Goal: Navigation & Orientation: Find specific page/section

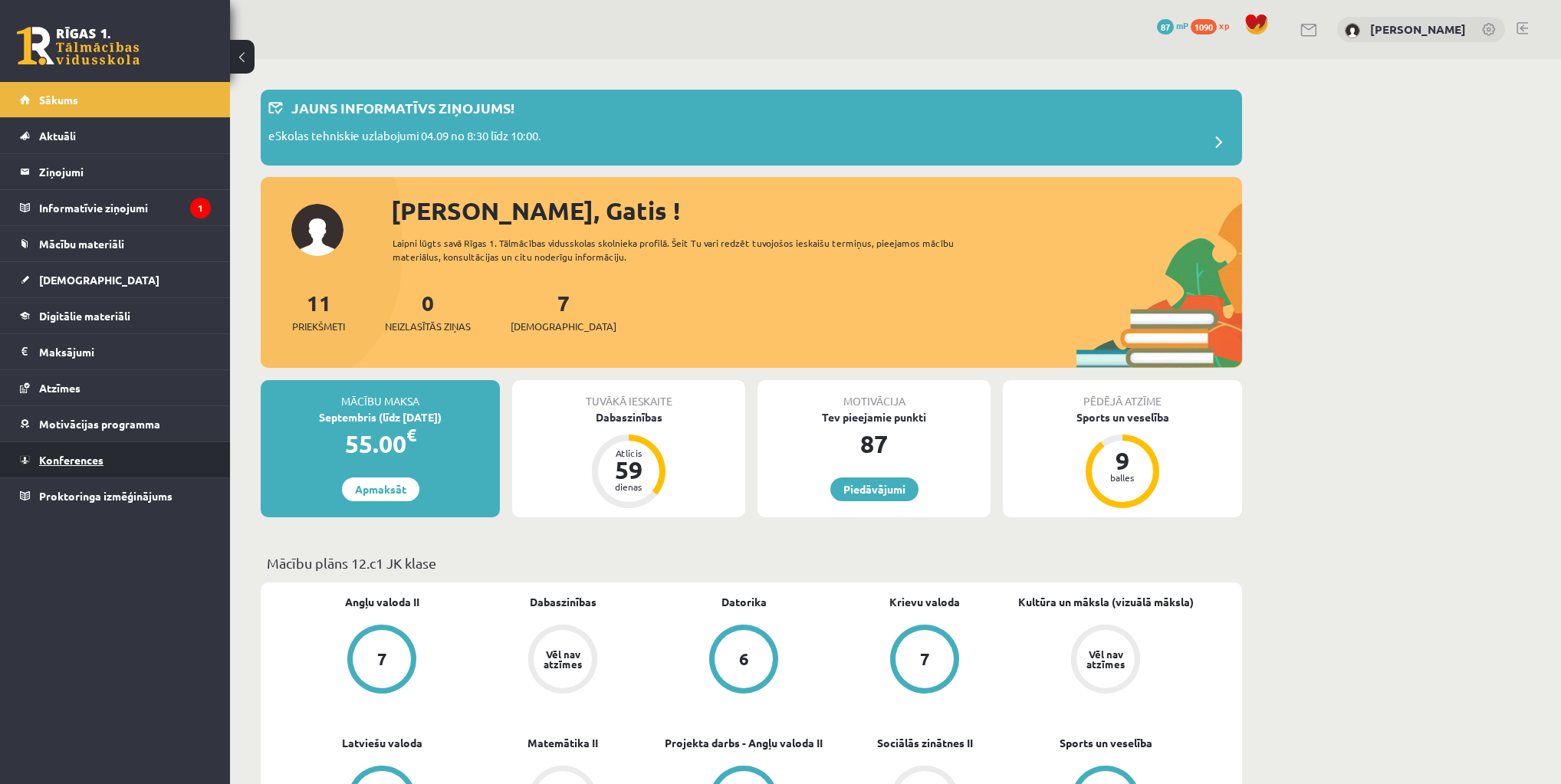
click at [86, 459] on span "Konferences" at bounding box center [71, 460] width 64 height 14
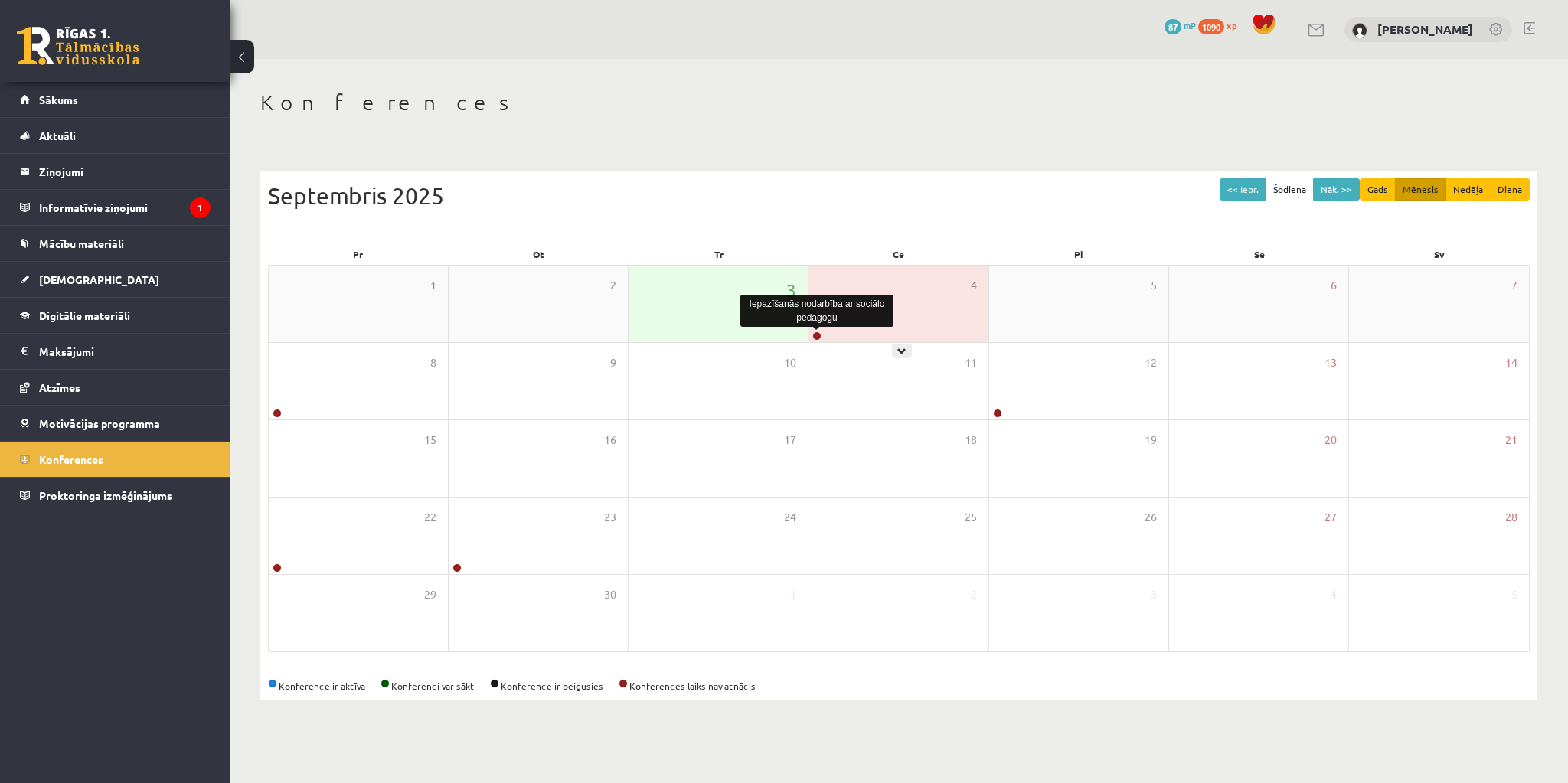
click at [815, 337] on link at bounding box center [817, 336] width 9 height 9
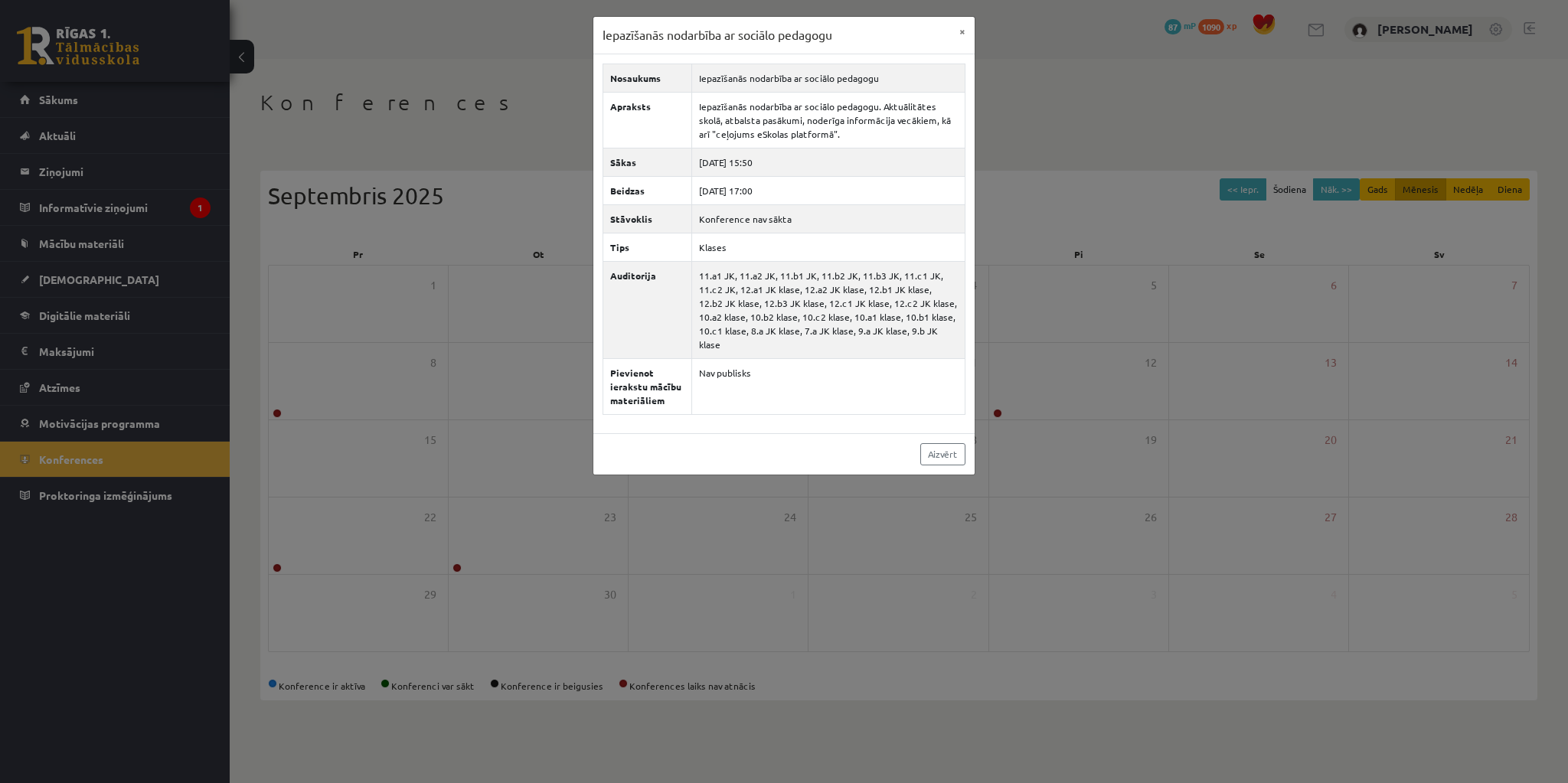
click at [621, 50] on div "Iepazīšanās nodarbība ar sociālo pedagogu ×" at bounding box center [784, 36] width 382 height 37
click at [969, 36] on button "×" at bounding box center [963, 32] width 25 height 29
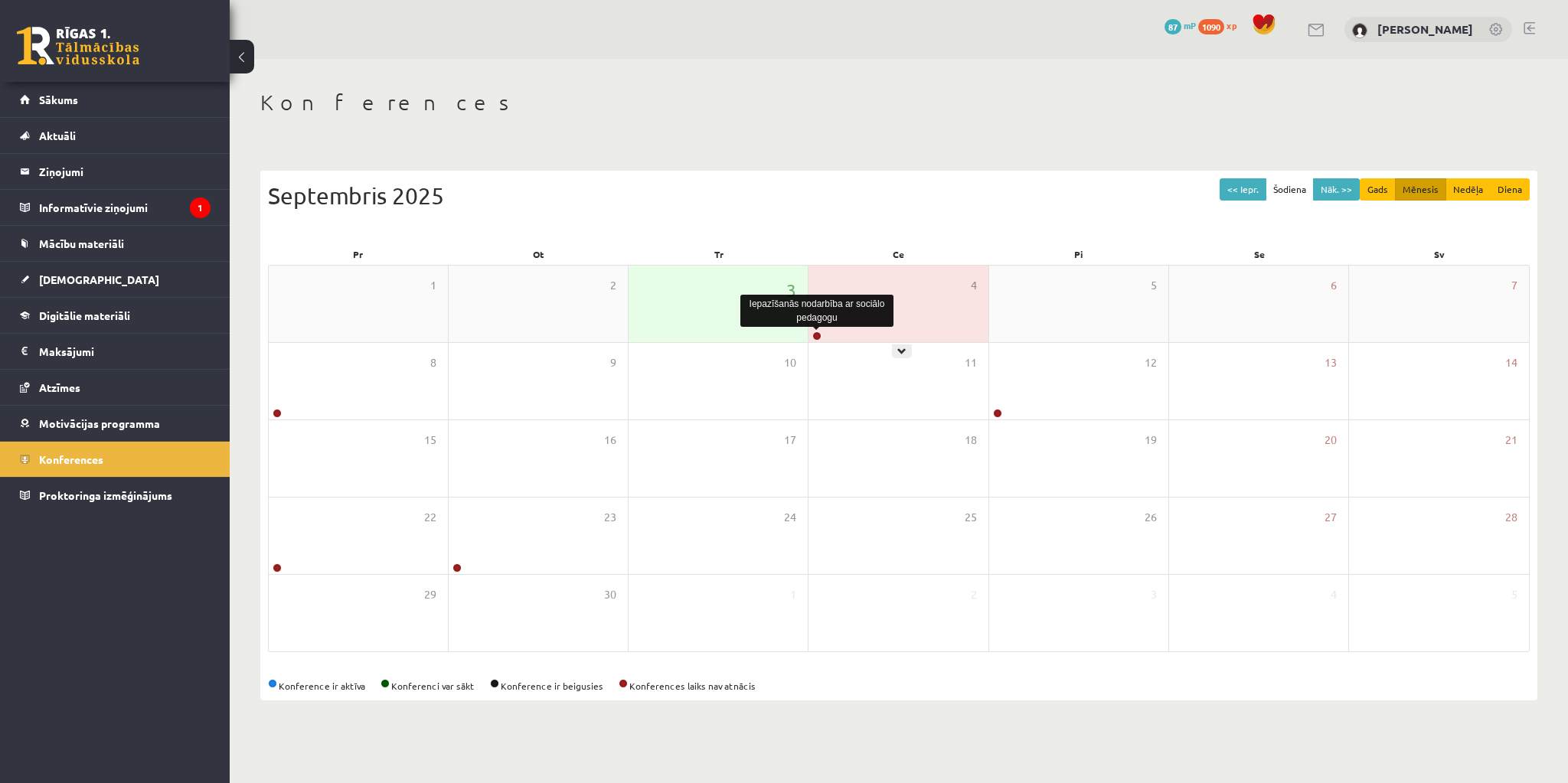
click at [819, 334] on link at bounding box center [817, 336] width 9 height 9
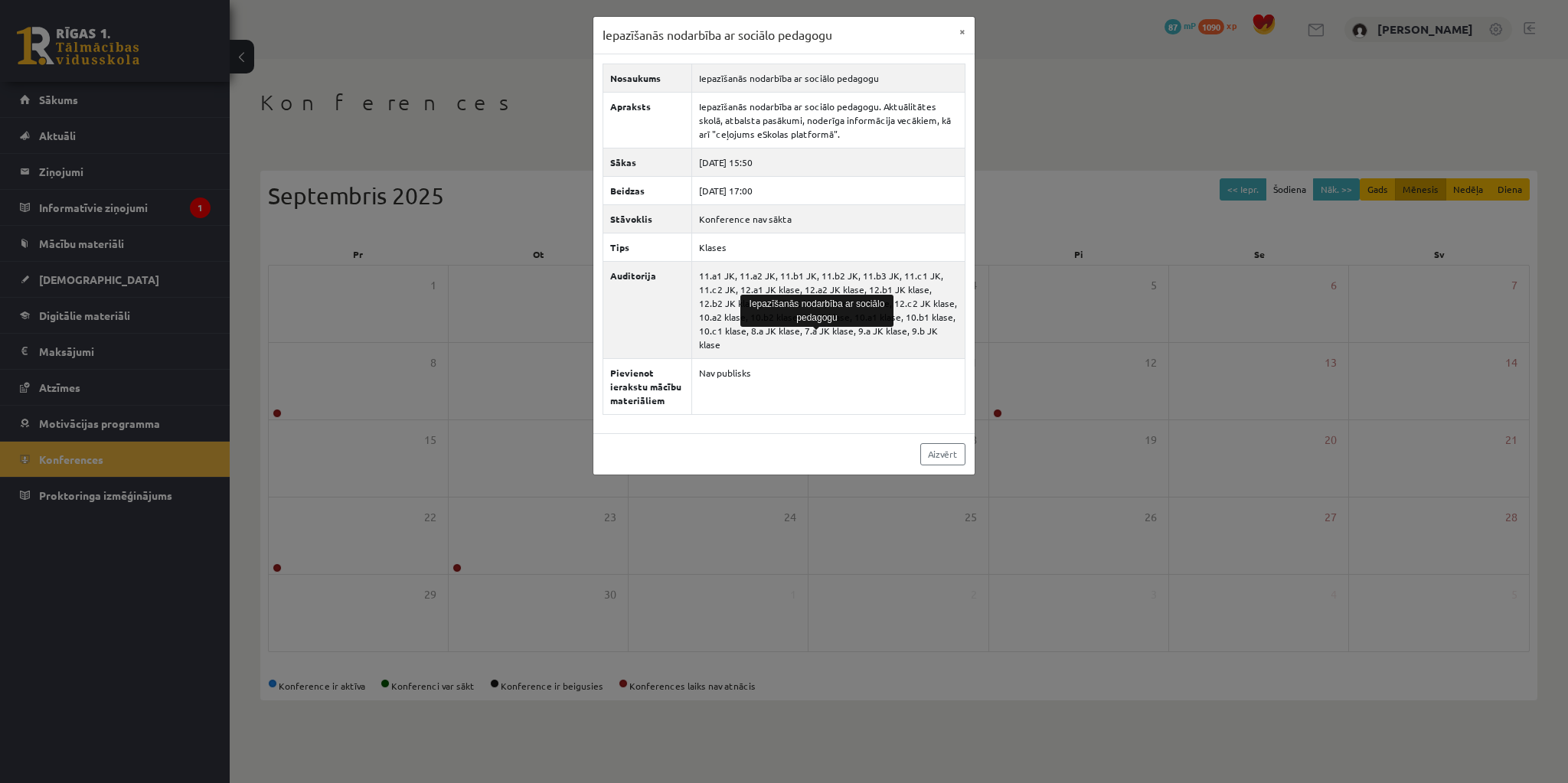
click at [929, 31] on div "Iepazīšanās nodarbība ar sociālo pedagogu ×" at bounding box center [784, 36] width 382 height 37
click at [967, 34] on button "×" at bounding box center [963, 32] width 25 height 29
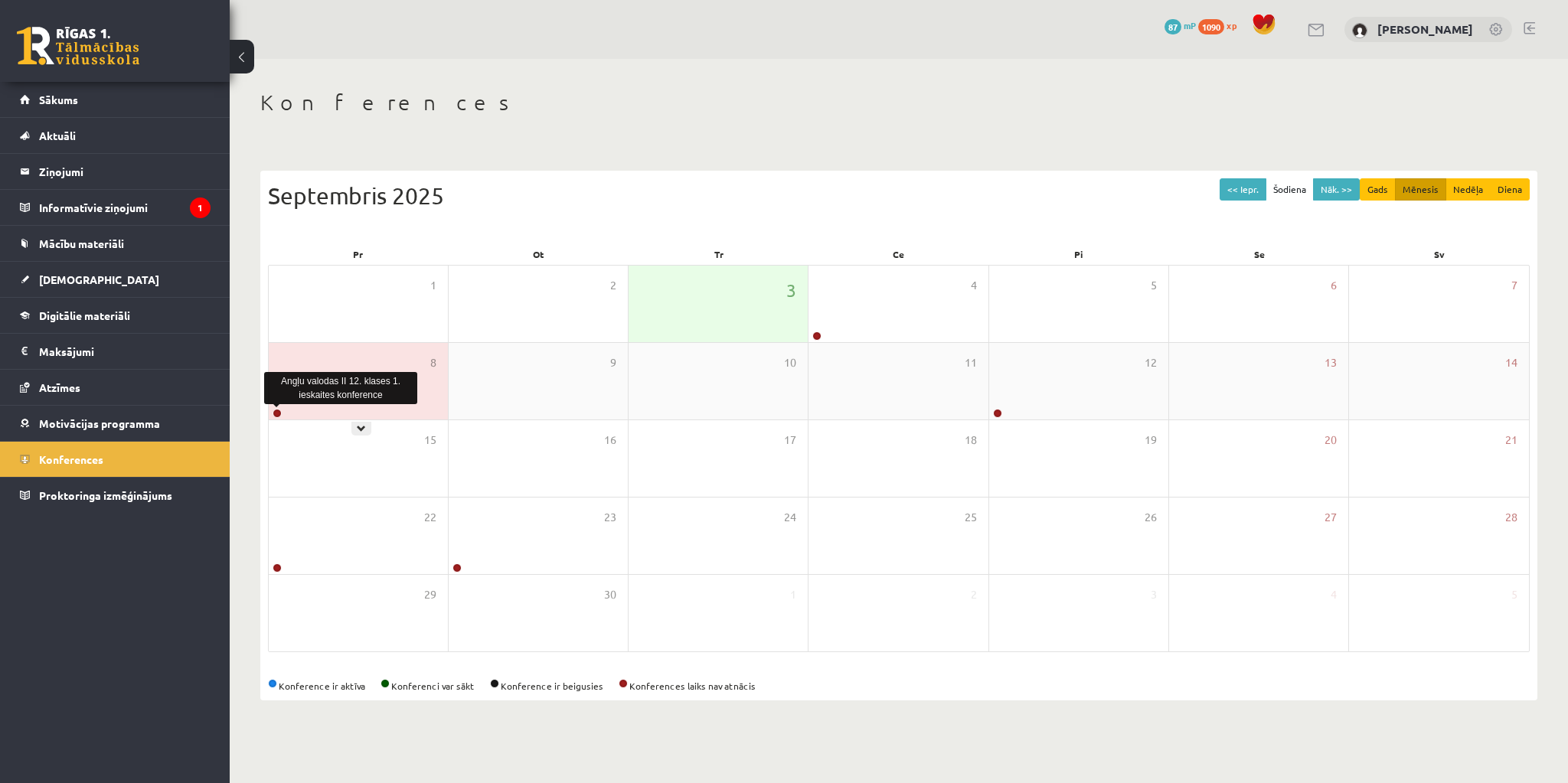
click at [274, 413] on link at bounding box center [277, 413] width 9 height 9
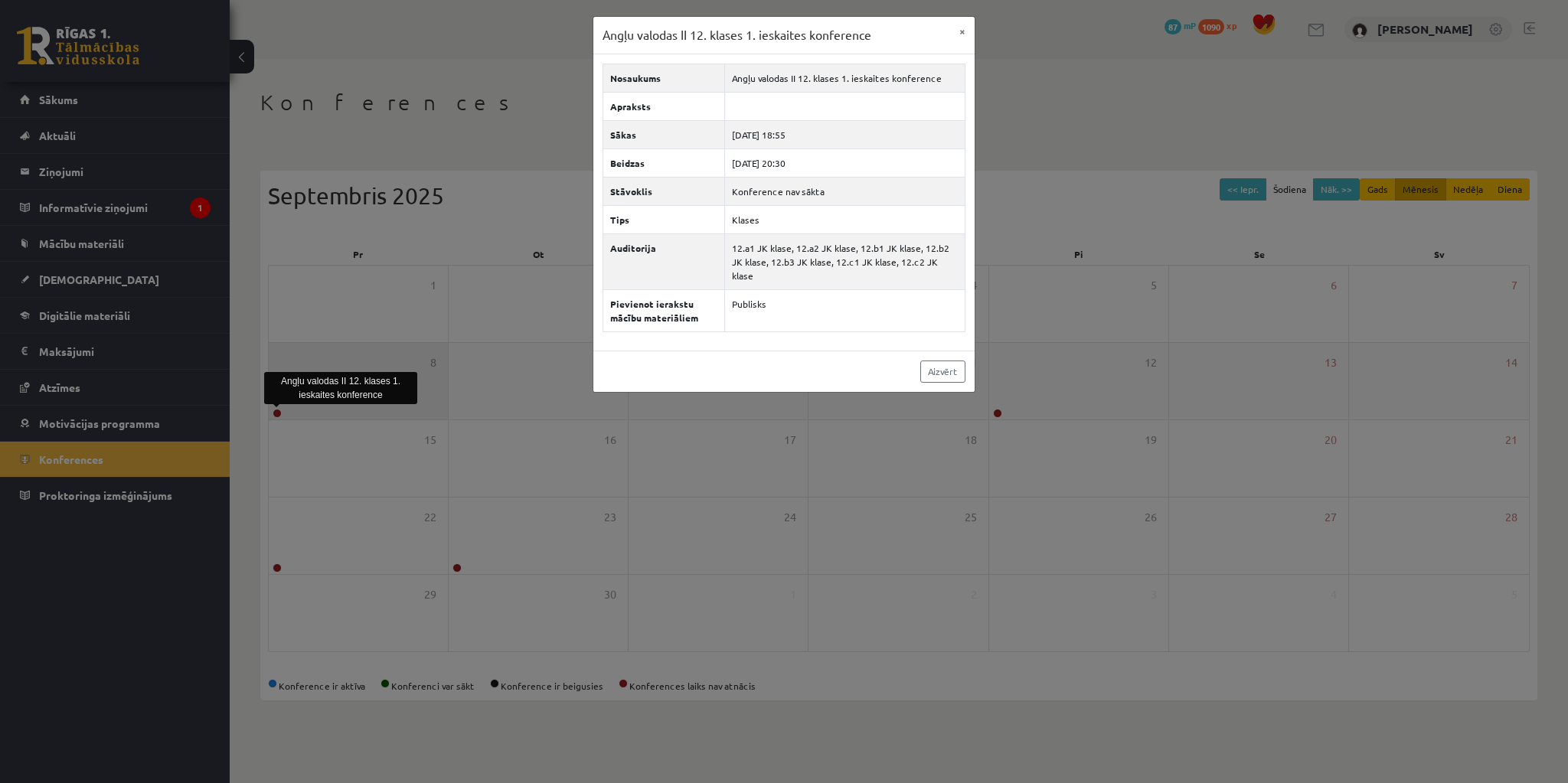
click at [274, 413] on div "Angļu valodas II 12. klases 1. ieskaites konference × Nosaukums Angļu valodas I…" at bounding box center [784, 392] width 1568 height 783
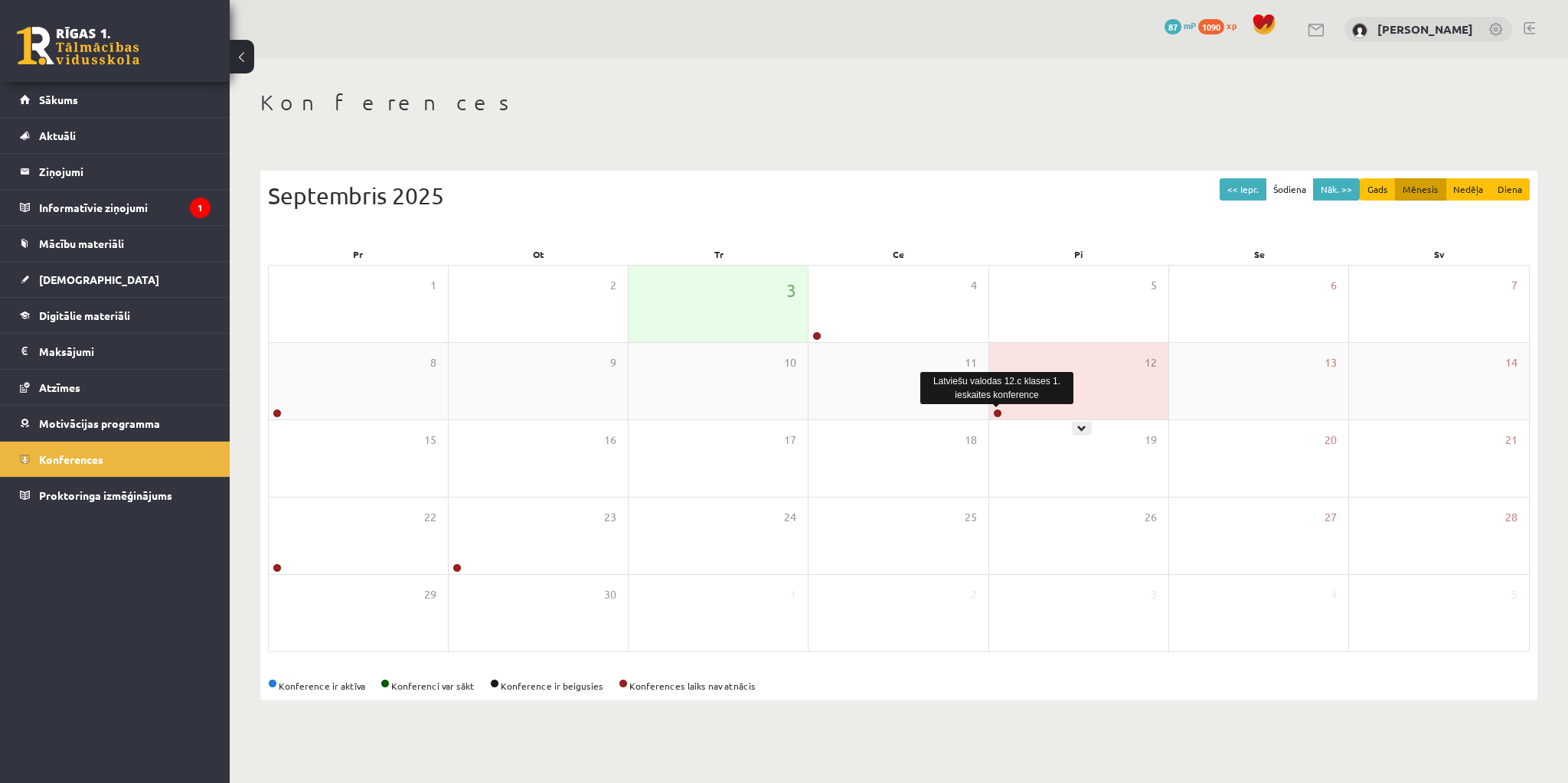
click at [998, 413] on link at bounding box center [998, 413] width 9 height 9
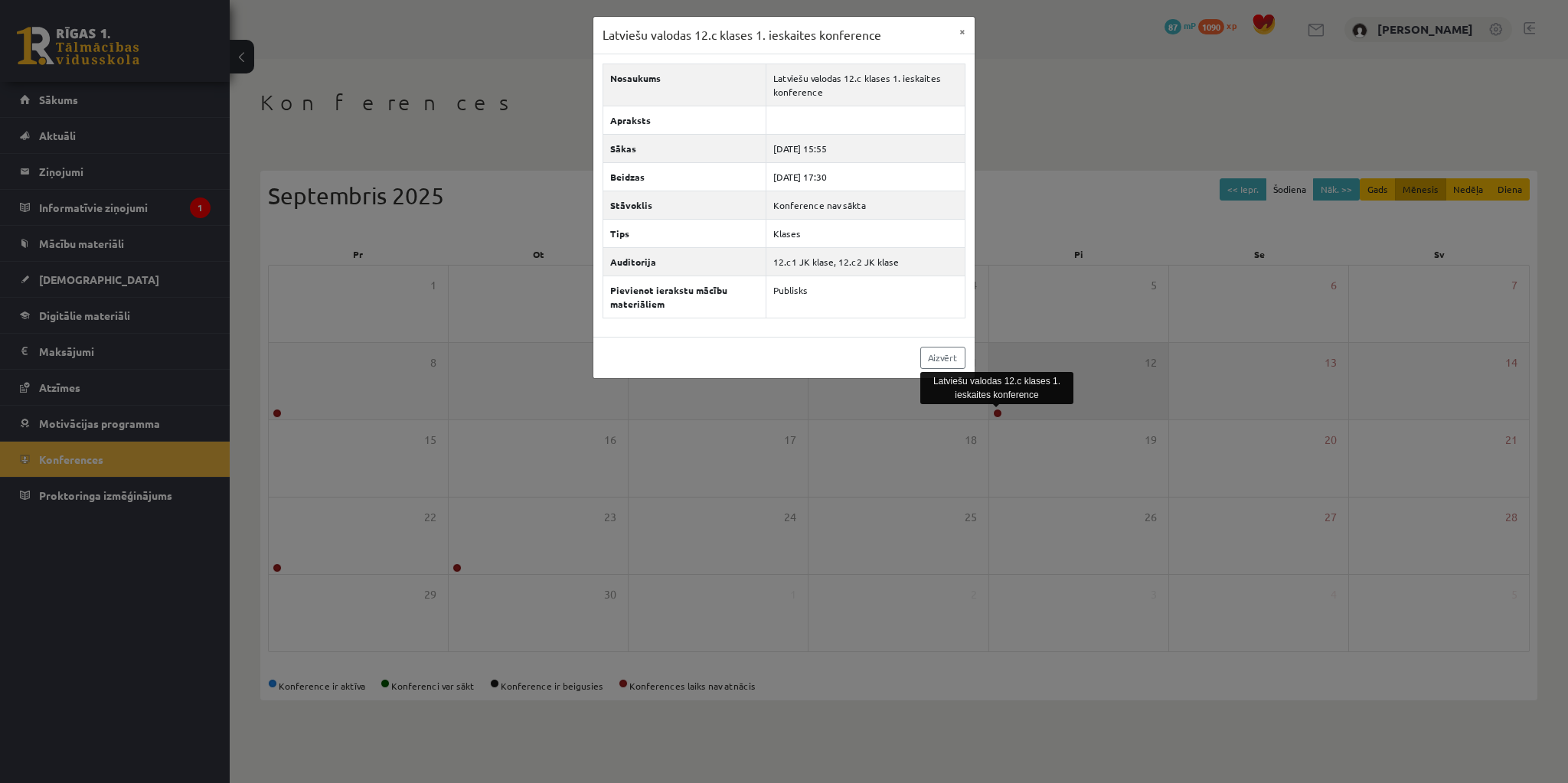
click at [998, 413] on div "Latviešu valodas 12.c klases 1. ieskaites konference × Nosaukums Latviešu valod…" at bounding box center [784, 392] width 1568 height 783
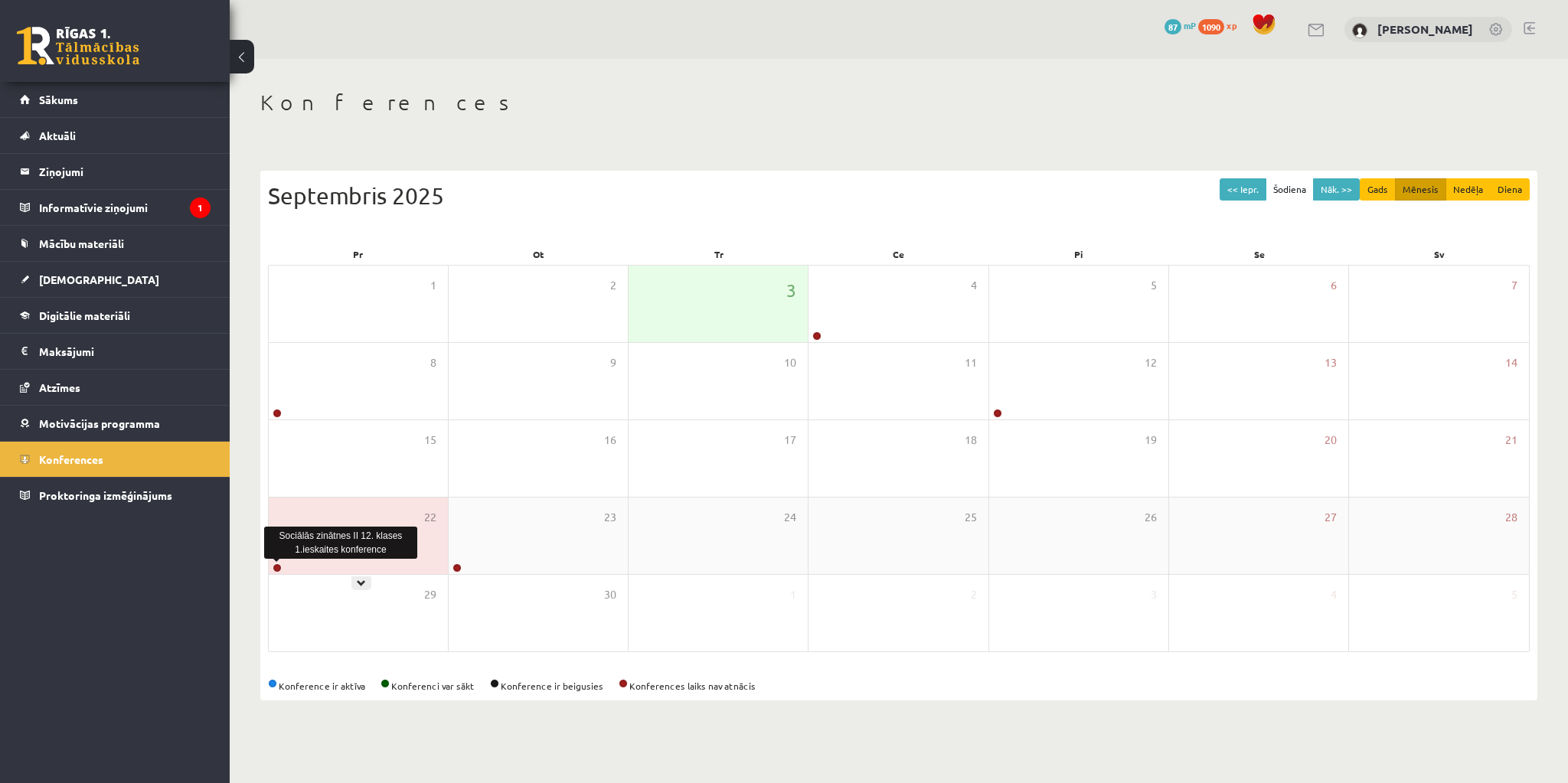
click at [279, 563] on link at bounding box center [277, 568] width 9 height 9
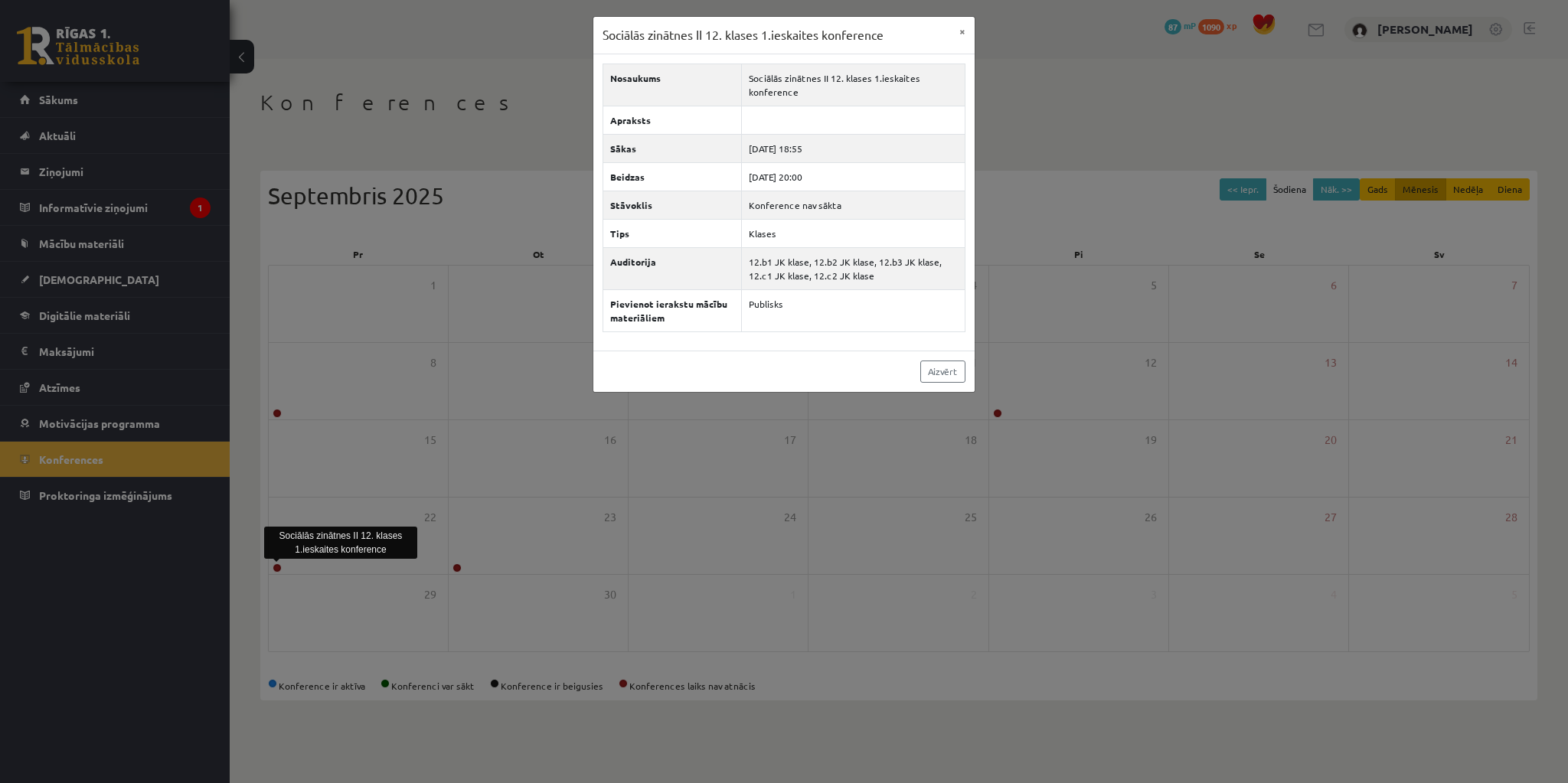
click at [278, 562] on div "Sociālās zinātnes II 12. klases 1.ieskaites konference × Nosaukums Sociālās zin…" at bounding box center [784, 392] width 1568 height 783
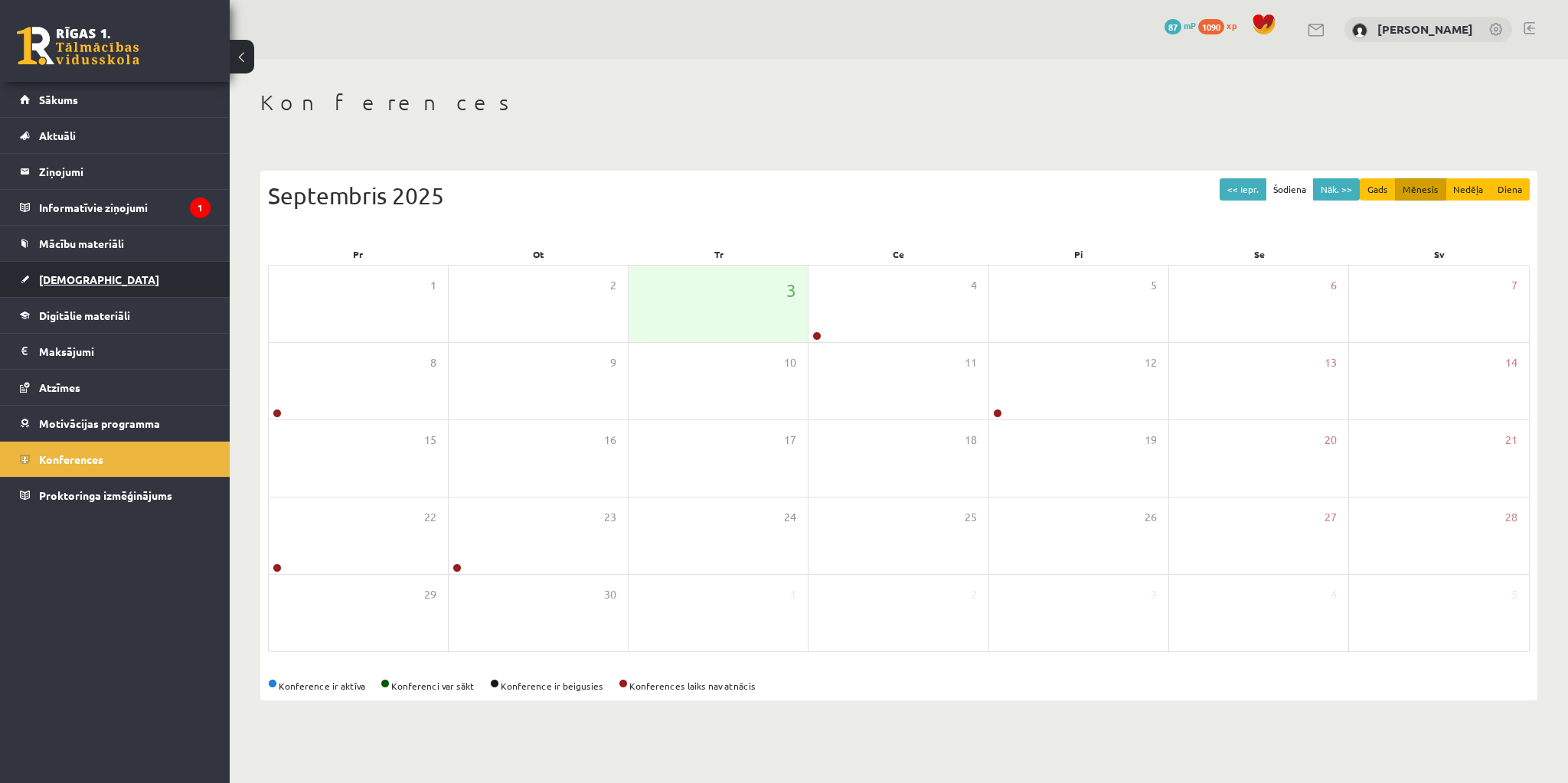
click at [46, 291] on link "[DEMOGRAPHIC_DATA]" at bounding box center [115, 279] width 190 height 36
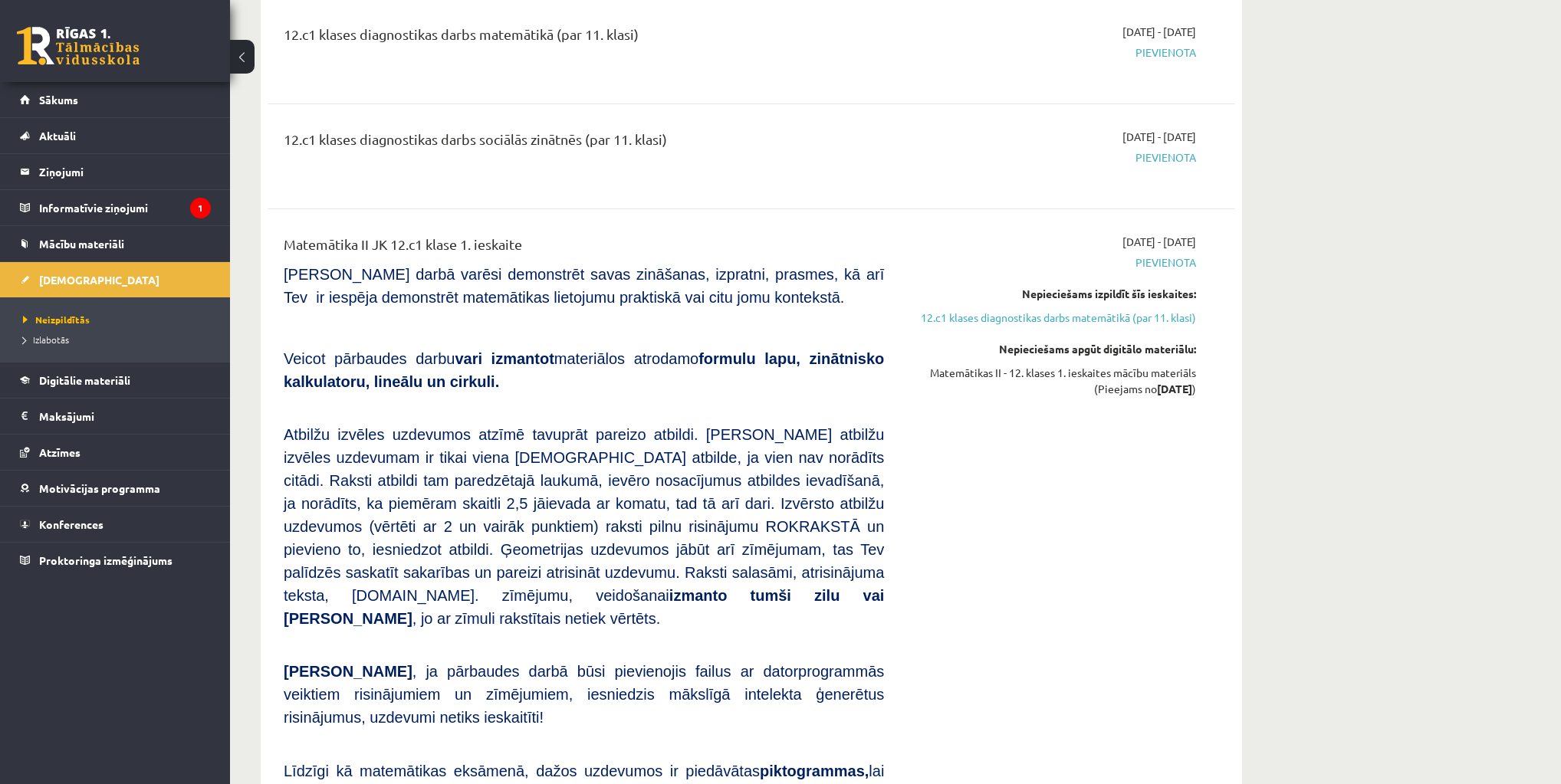
scroll to position [368, 0]
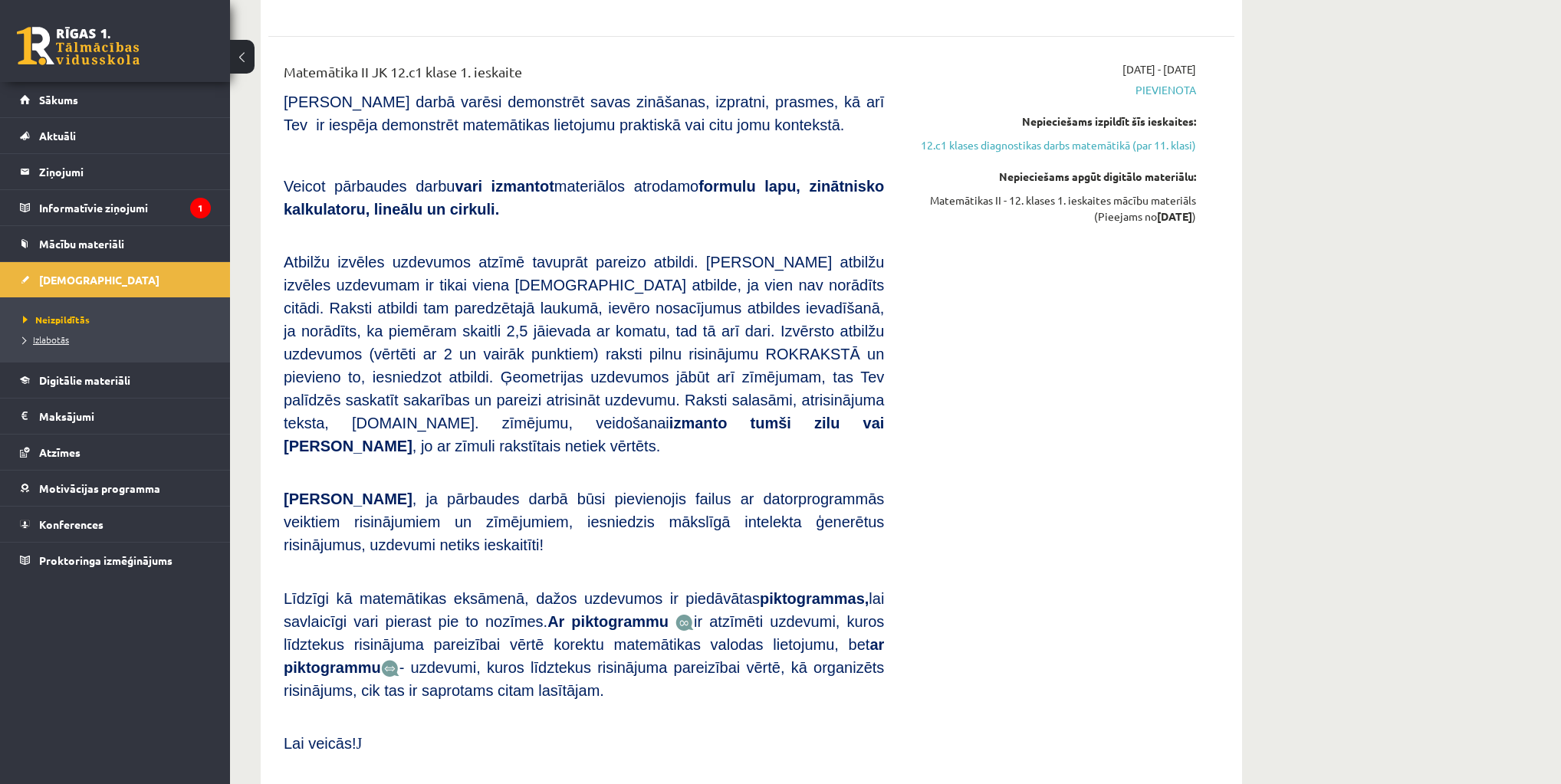
click at [60, 336] on span "Izlabotās" at bounding box center [46, 339] width 46 height 12
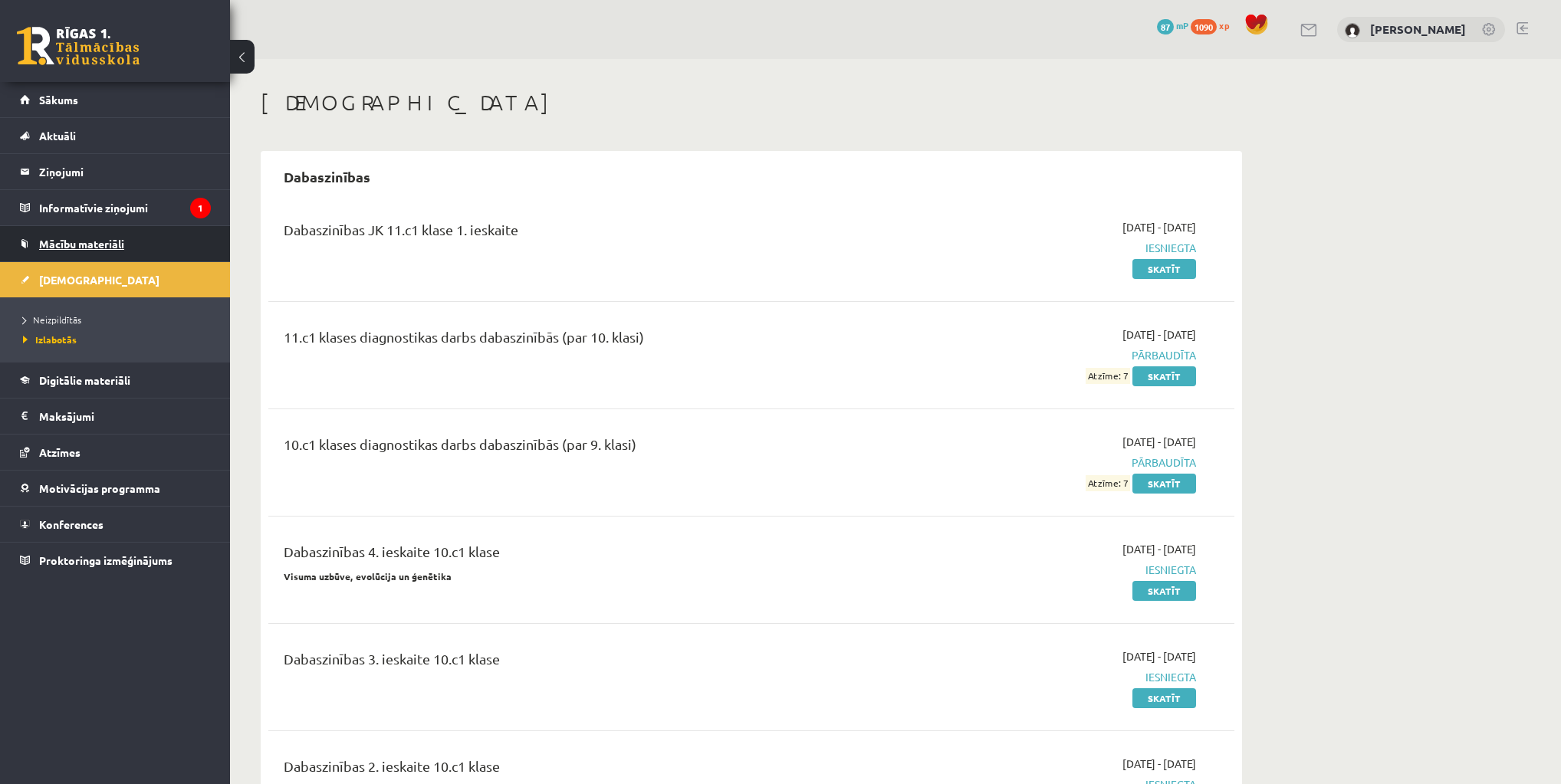
click at [67, 243] on span "Mācību materiāli" at bounding box center [81, 244] width 85 height 14
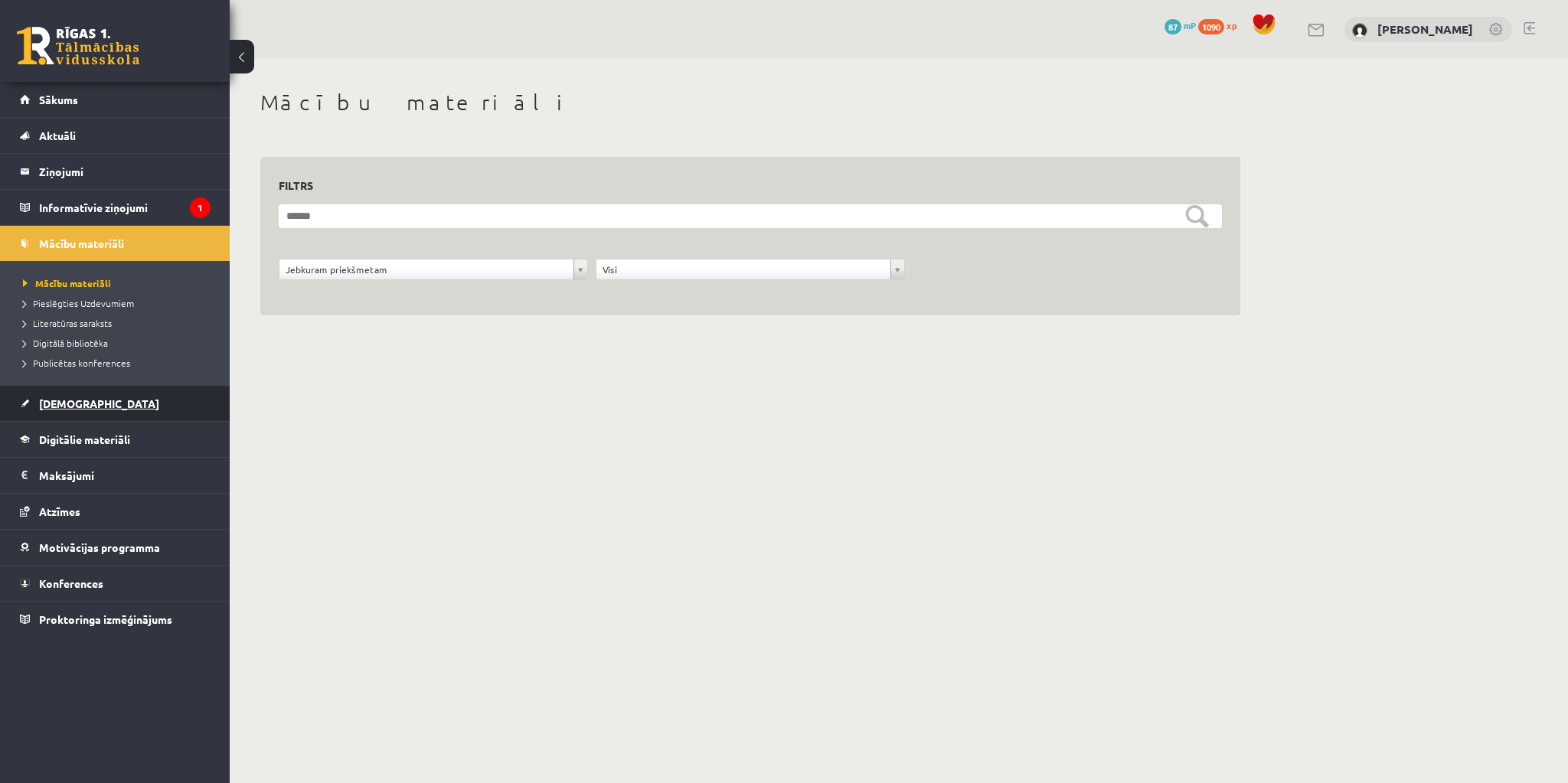
click at [59, 398] on span "[DEMOGRAPHIC_DATA]" at bounding box center [98, 403] width 120 height 14
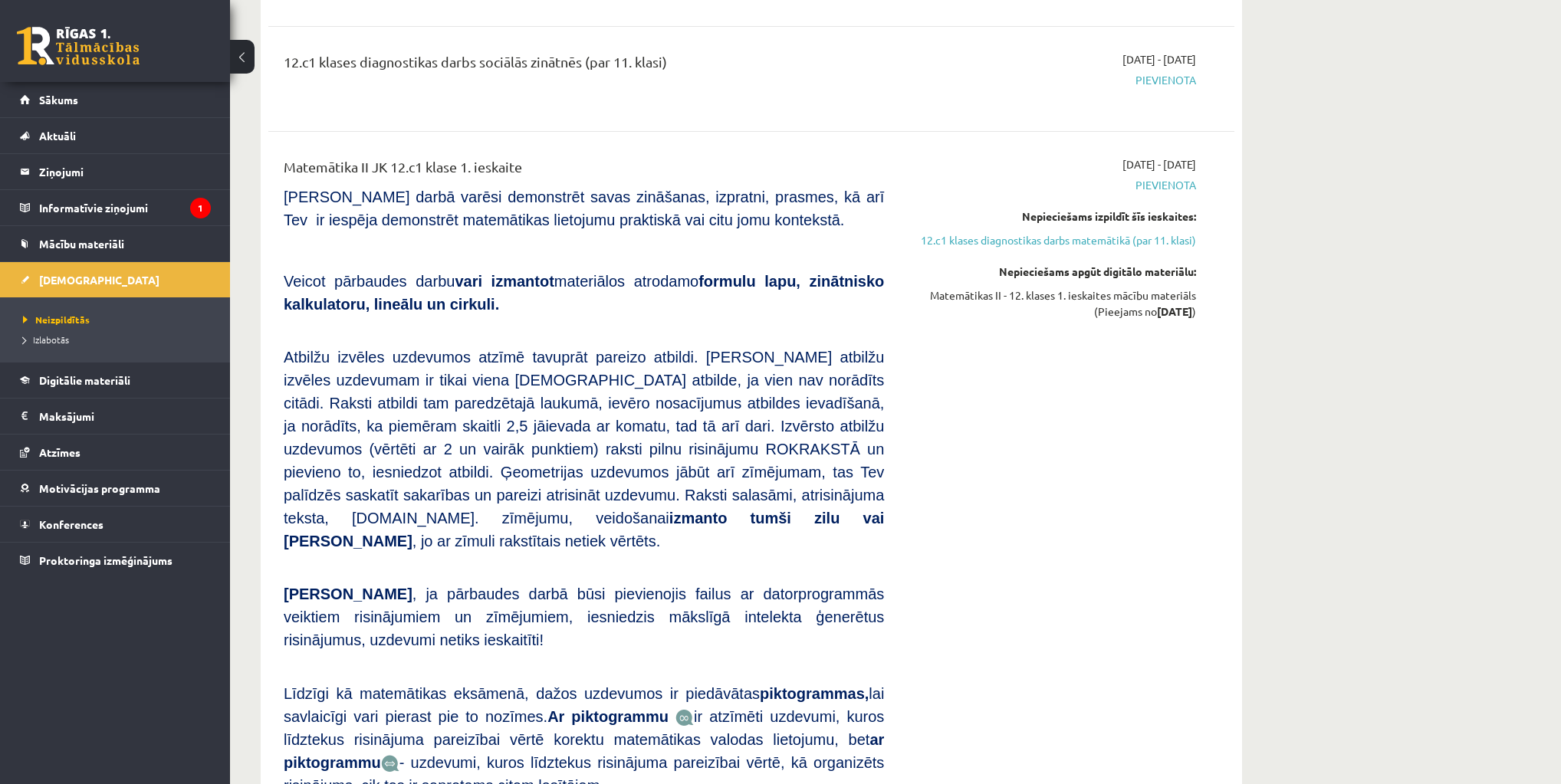
scroll to position [429, 0]
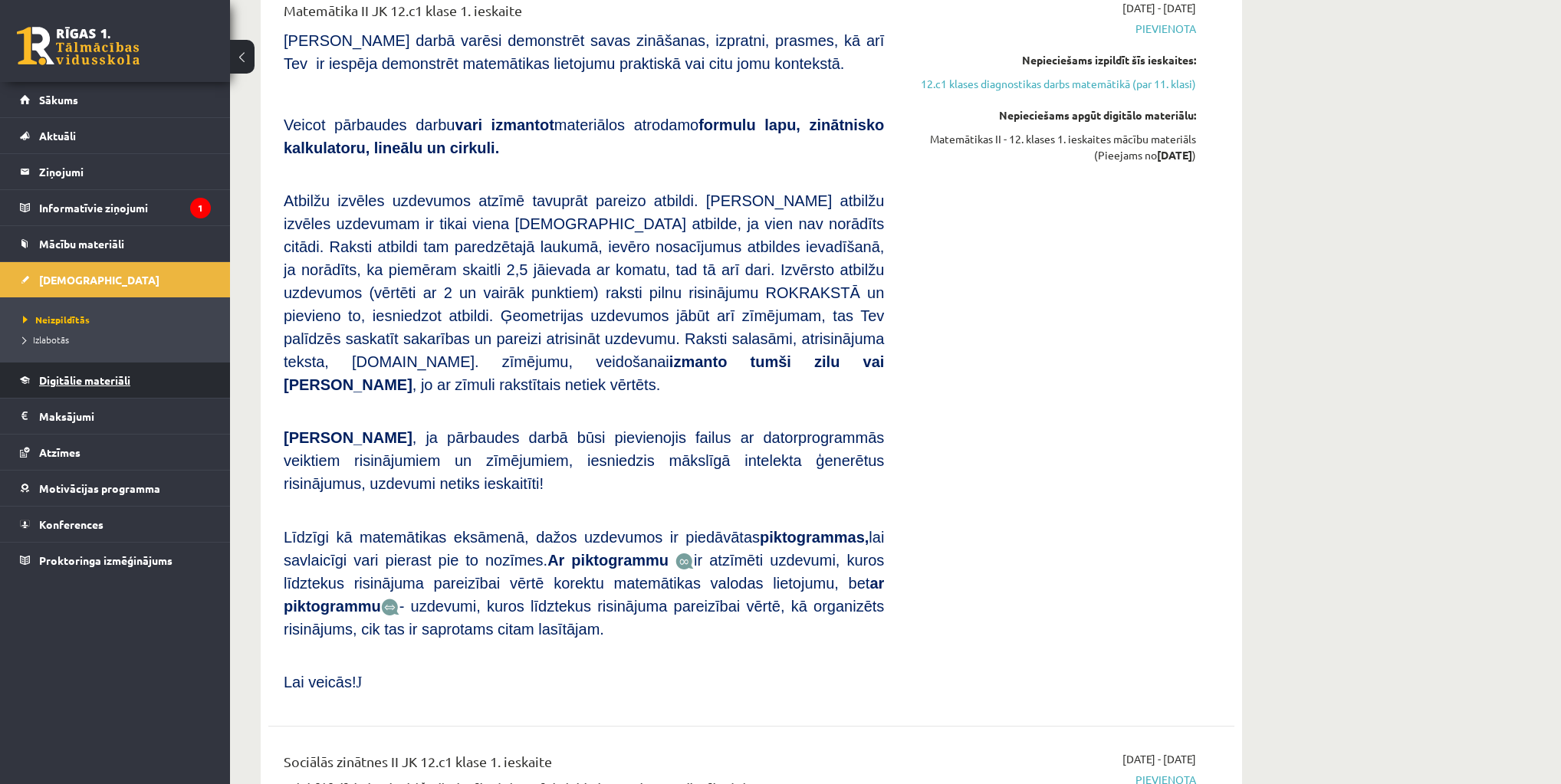
click at [95, 388] on link "Digitālie materiāli" at bounding box center [115, 380] width 191 height 36
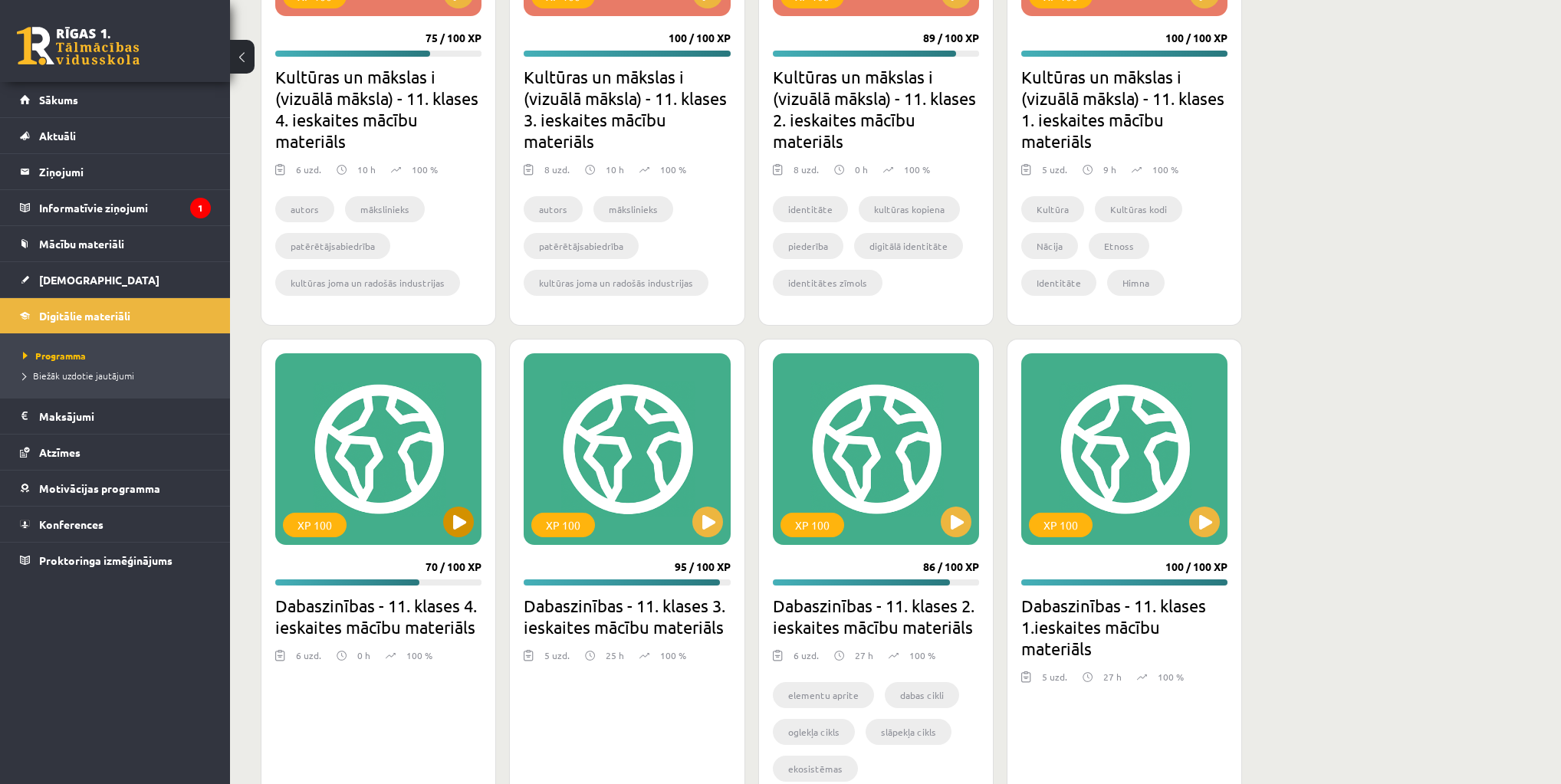
scroll to position [619, 0]
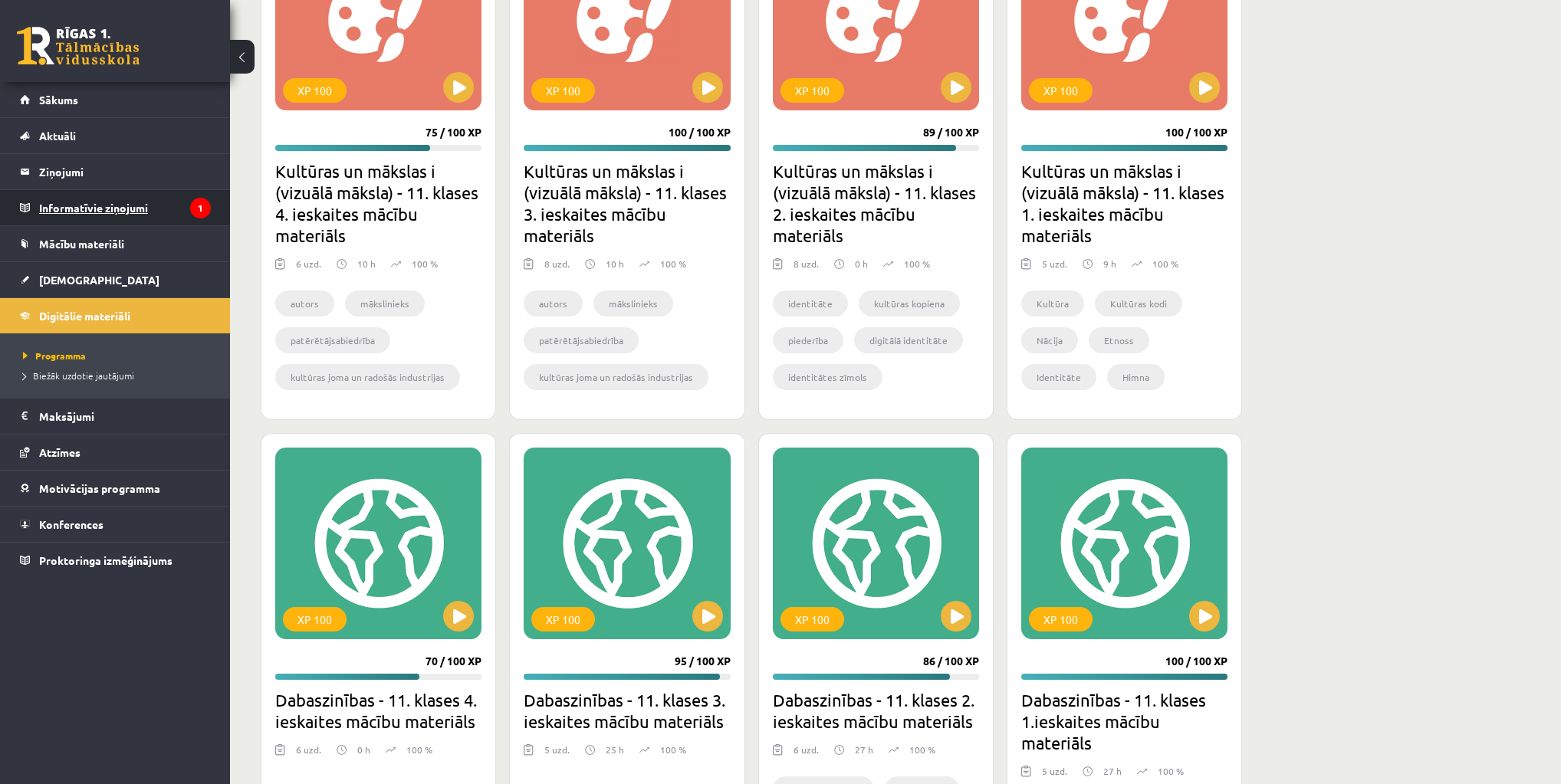
click at [129, 196] on legend "Informatīvie ziņojumi 1" at bounding box center [125, 208] width 172 height 36
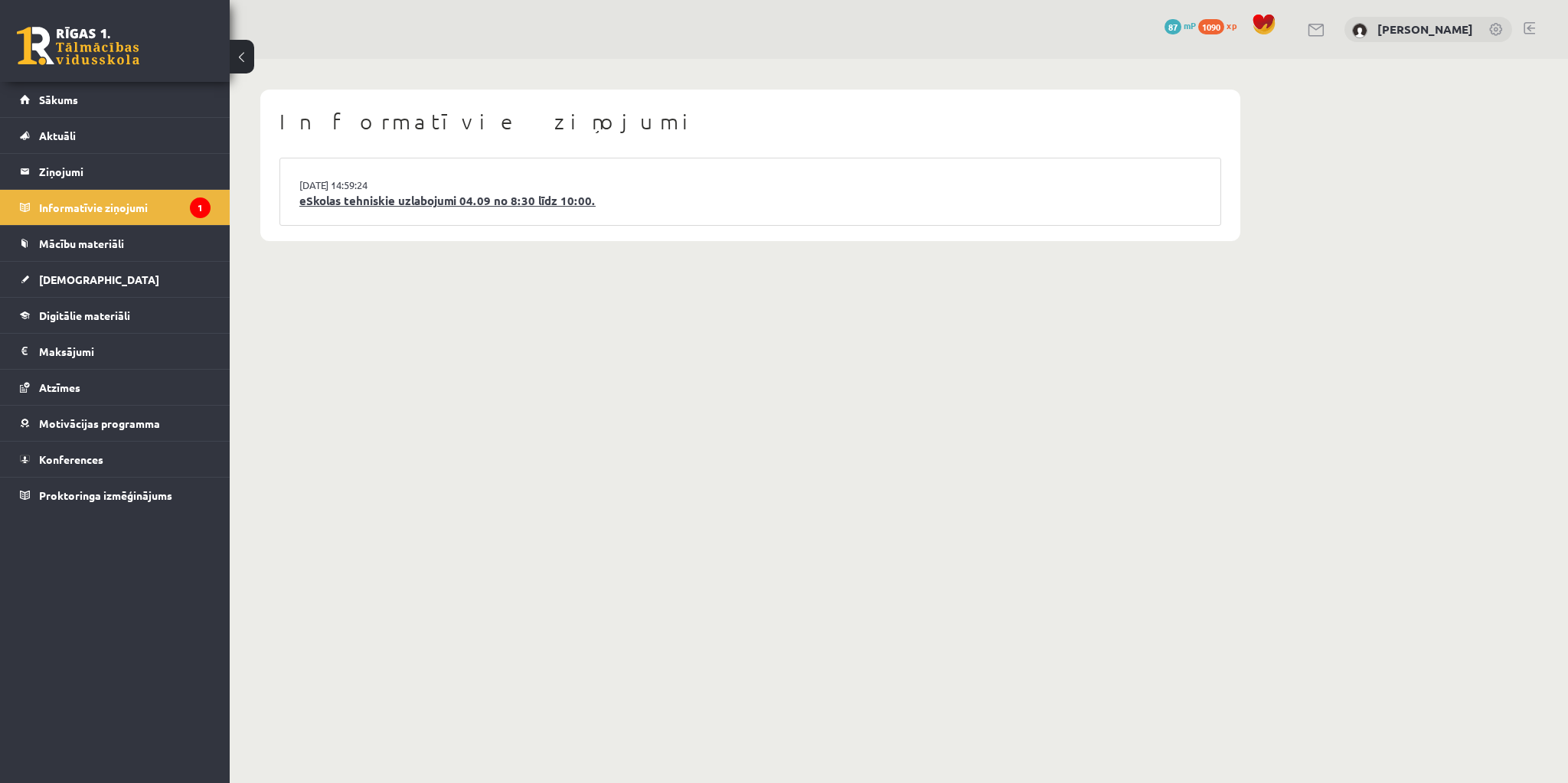
click at [371, 200] on link "eSkolas tehniskie uzlabojumi 04.09 no 8:30 līdz 10:00." at bounding box center [750, 200] width 902 height 18
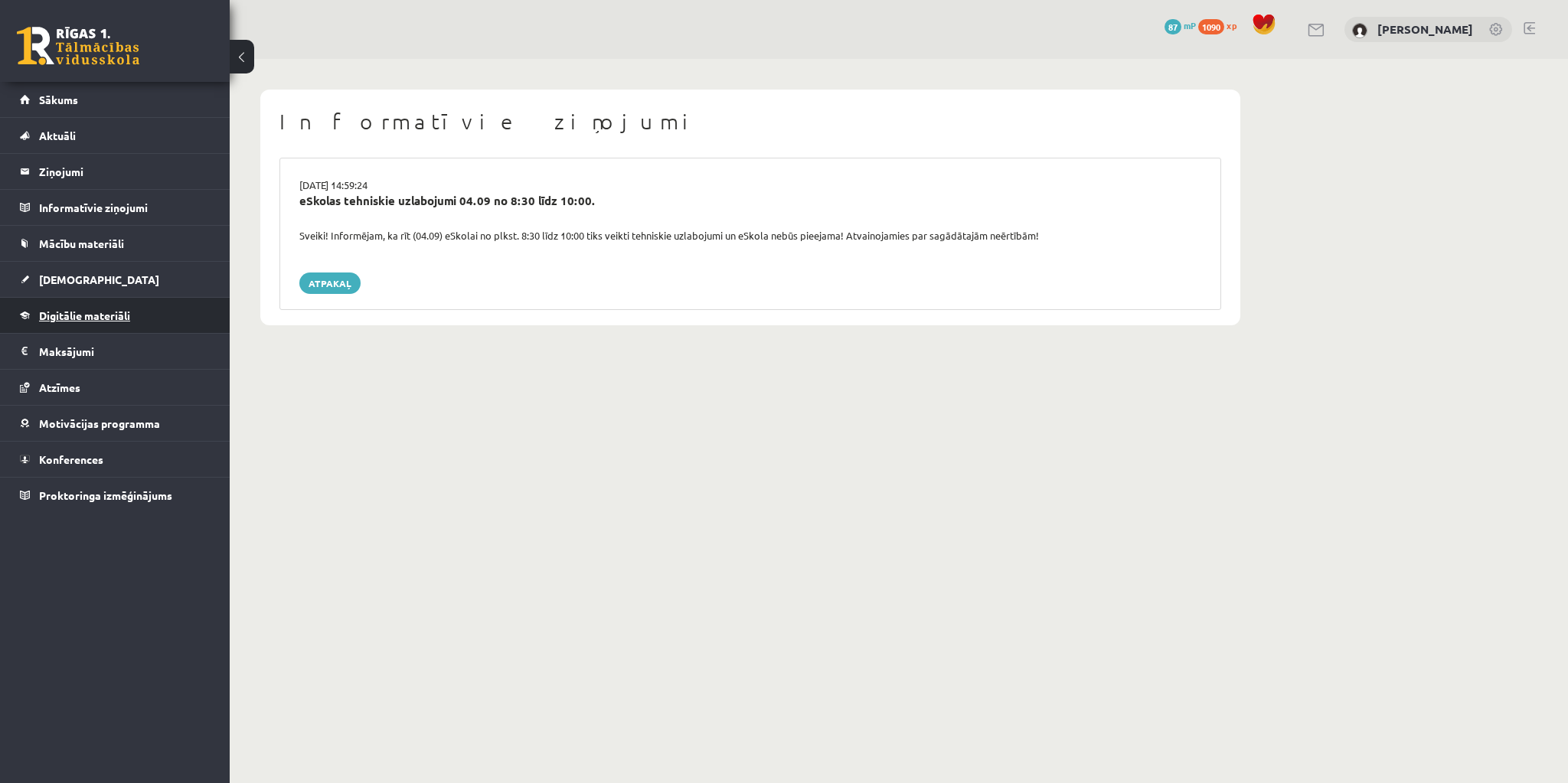
click at [60, 312] on span "Digitālie materiāli" at bounding box center [84, 316] width 91 height 14
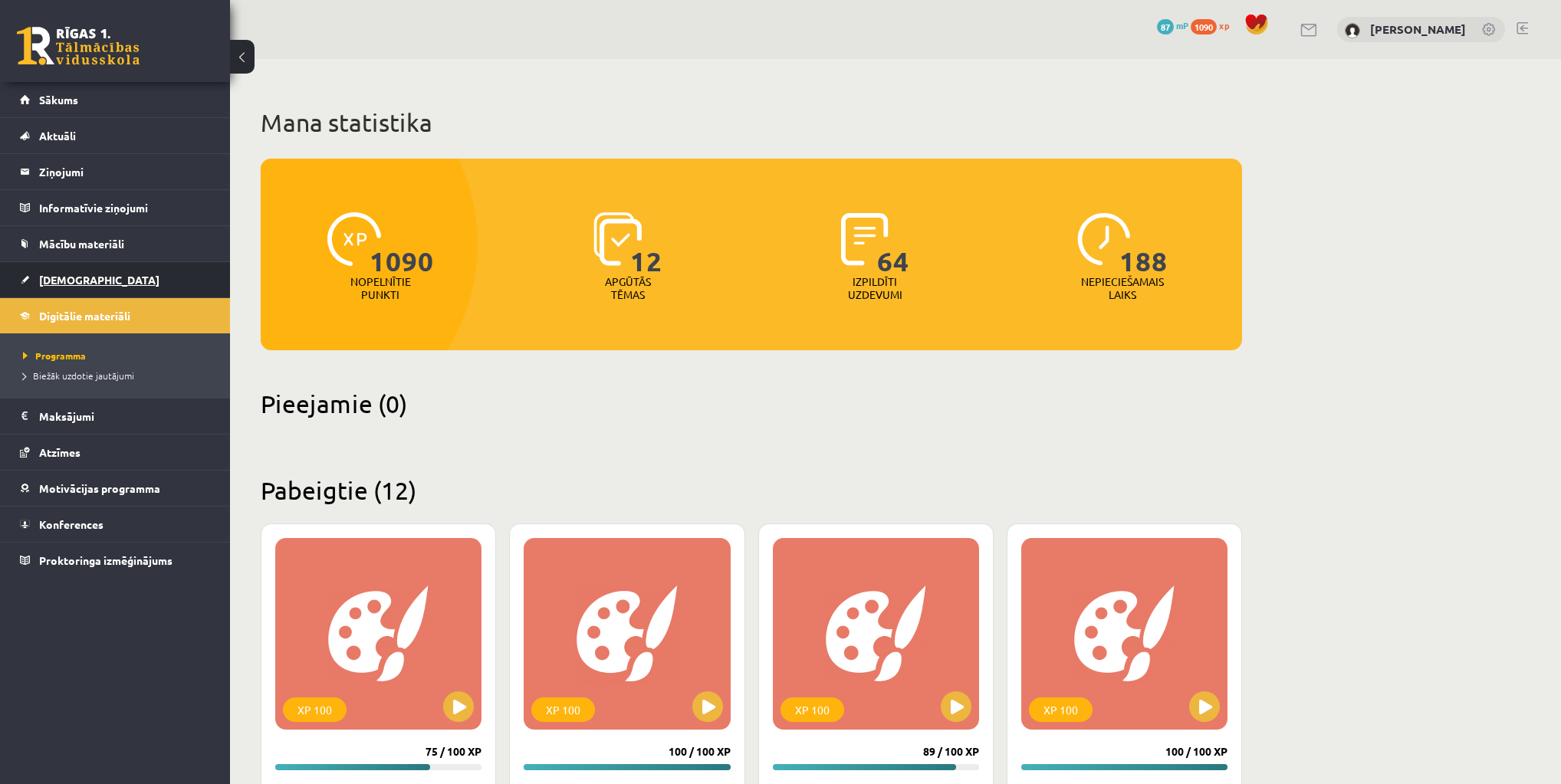
click at [49, 284] on span "[DEMOGRAPHIC_DATA]" at bounding box center [98, 280] width 120 height 14
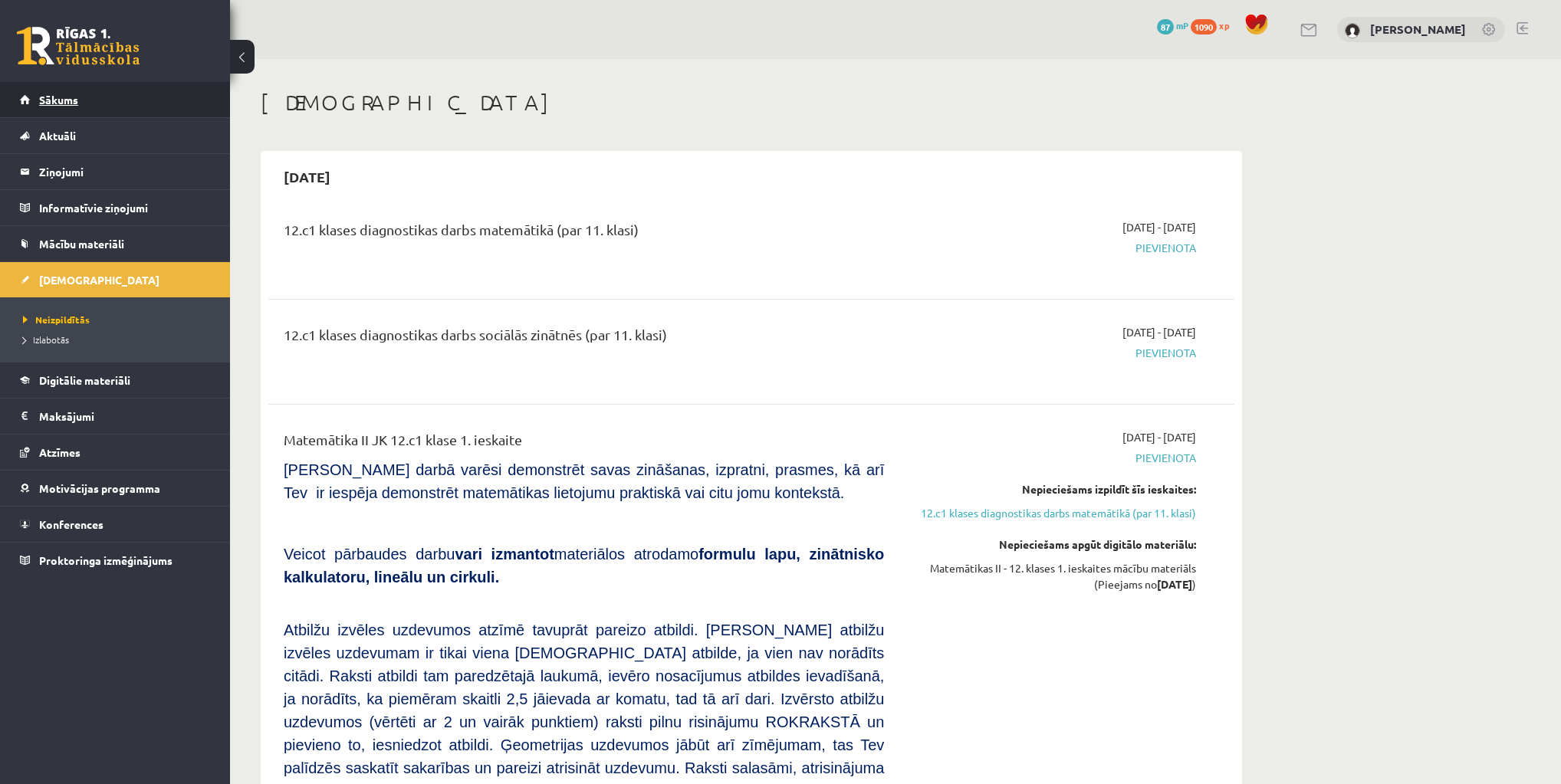
click at [59, 105] on link "Sākums" at bounding box center [115, 100] width 191 height 36
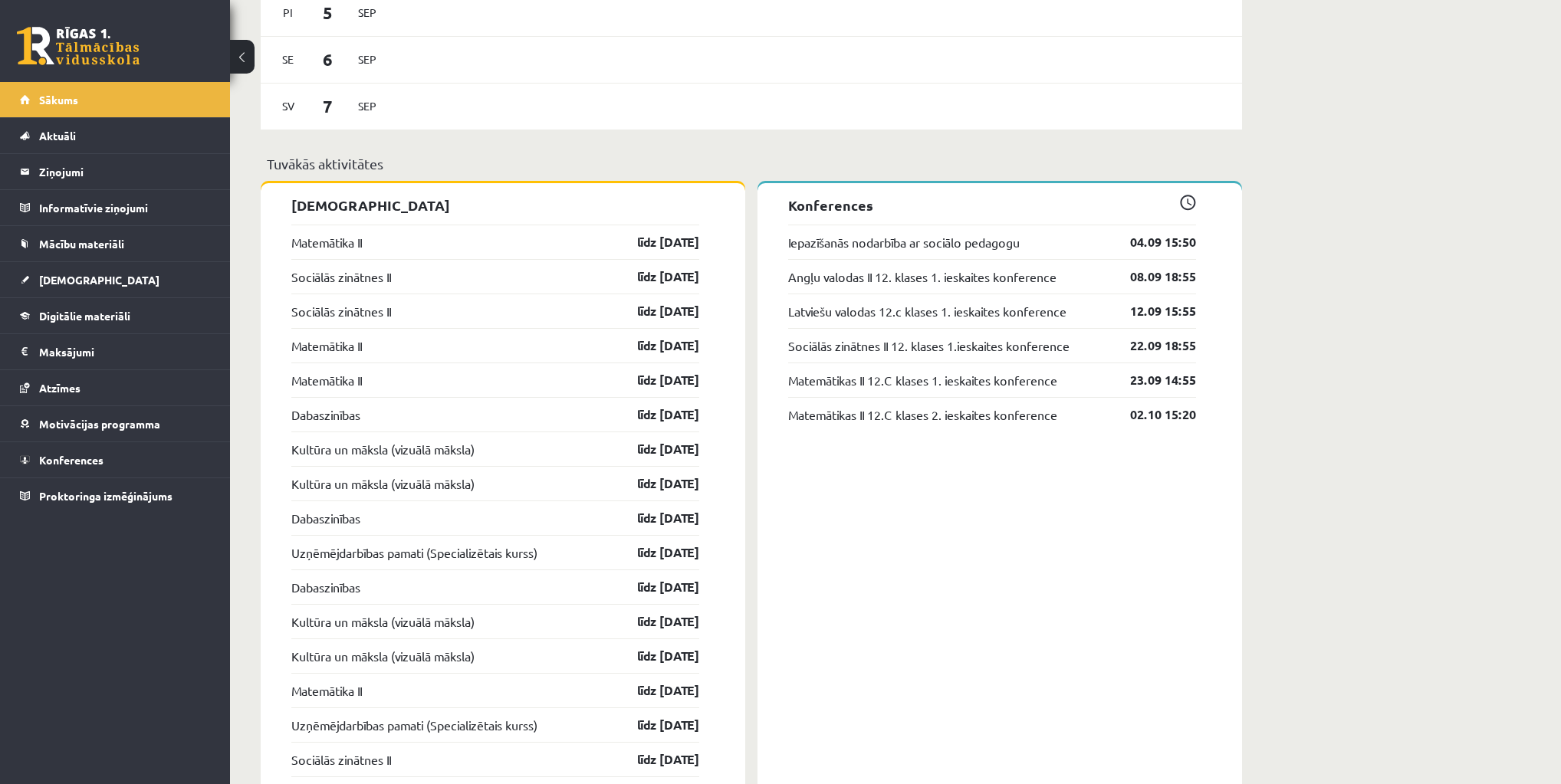
scroll to position [1165, 0]
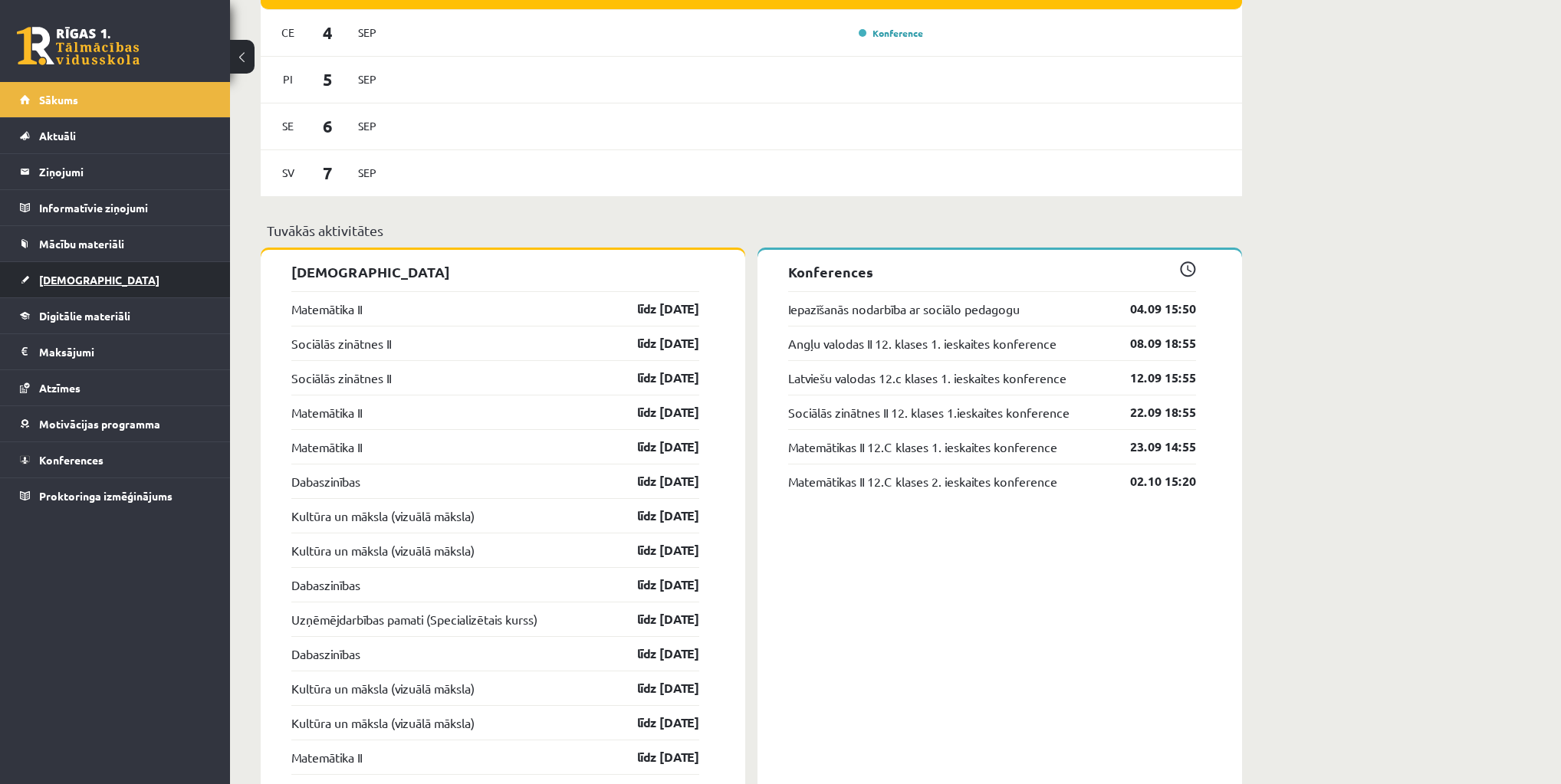
click at [64, 273] on span "[DEMOGRAPHIC_DATA]" at bounding box center [98, 280] width 120 height 14
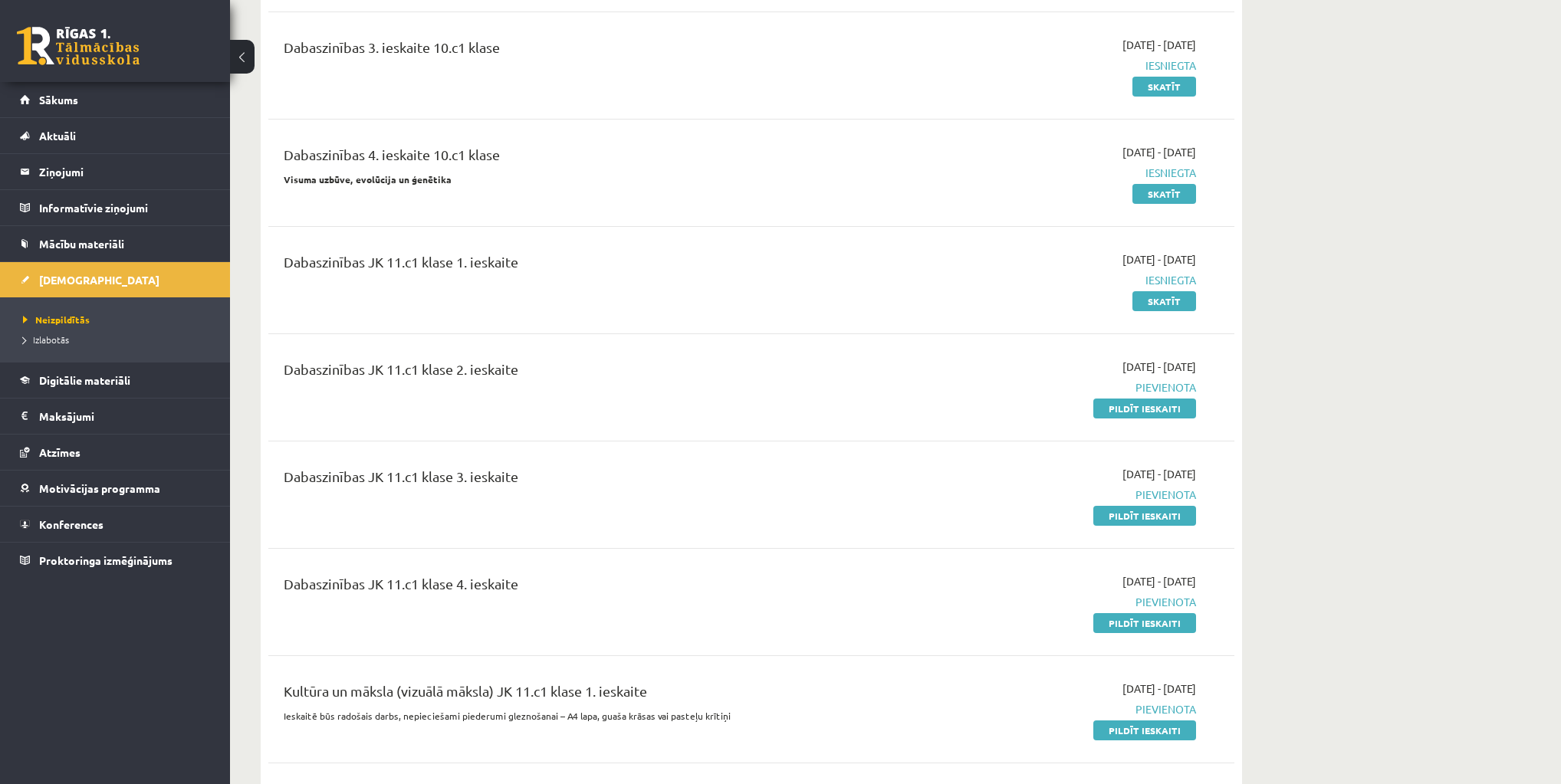
scroll to position [2330, 0]
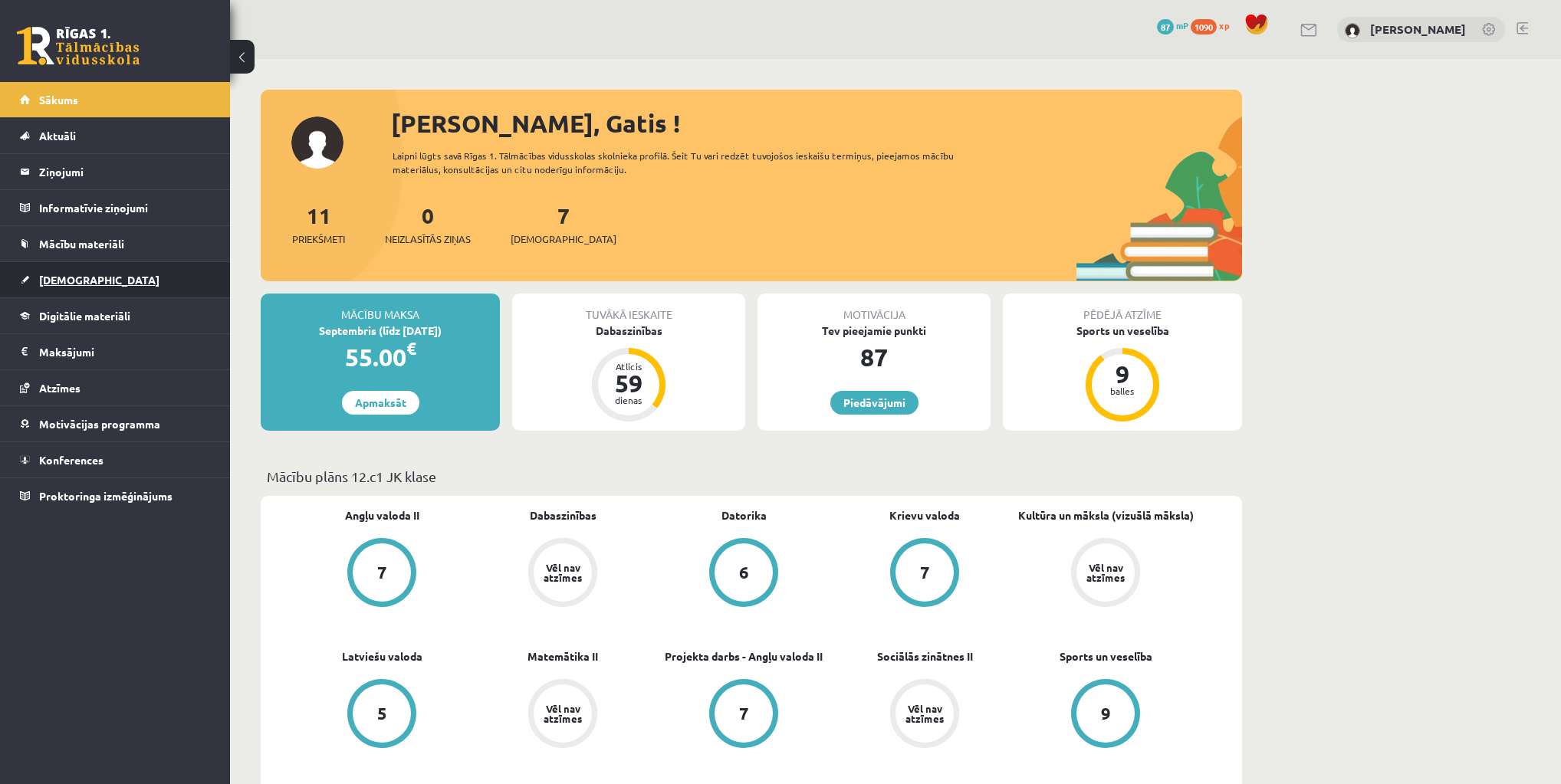
click at [59, 285] on link "[DEMOGRAPHIC_DATA]" at bounding box center [115, 280] width 191 height 36
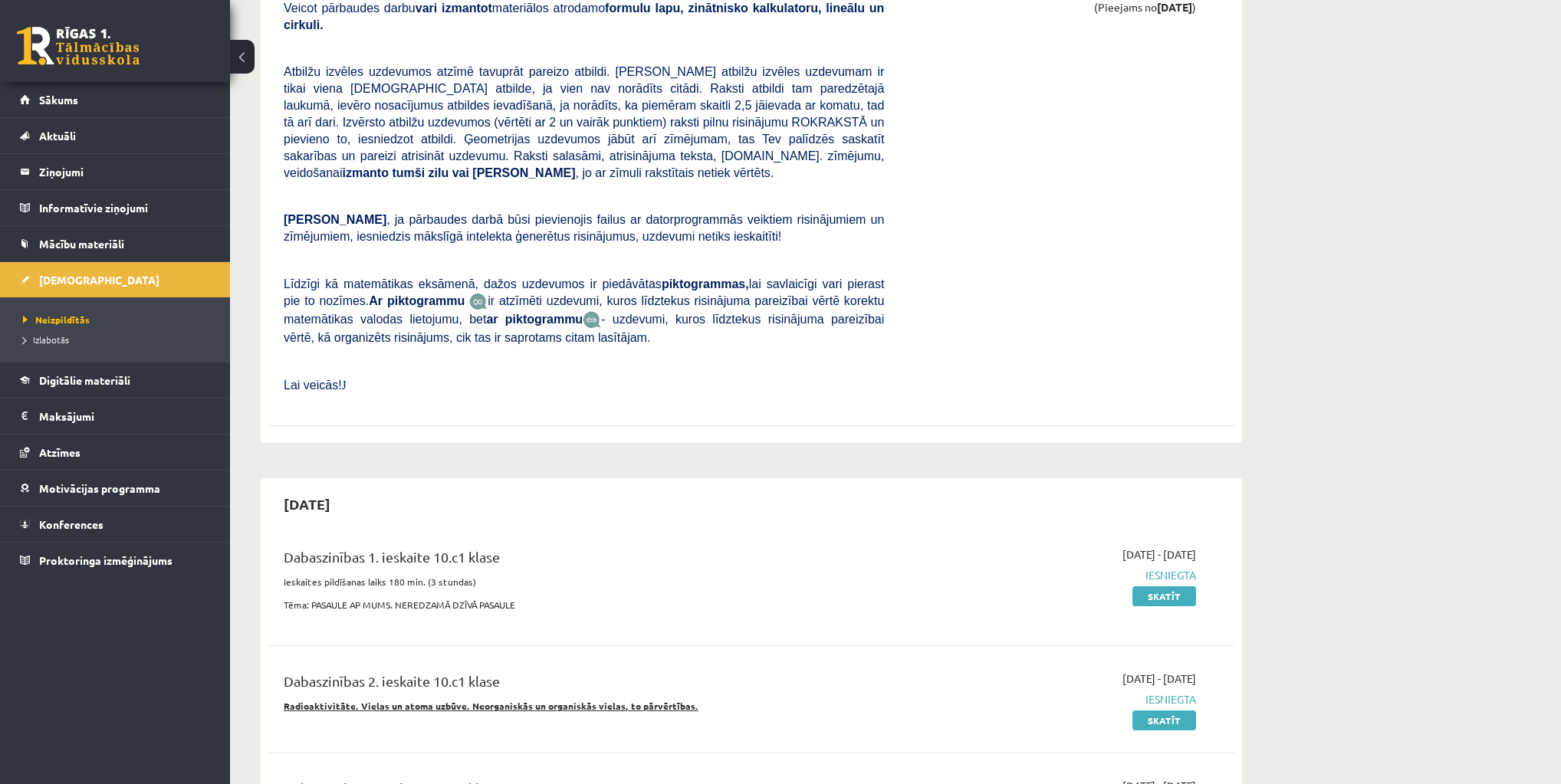
scroll to position [1533, 0]
